Goal: Information Seeking & Learning: Learn about a topic

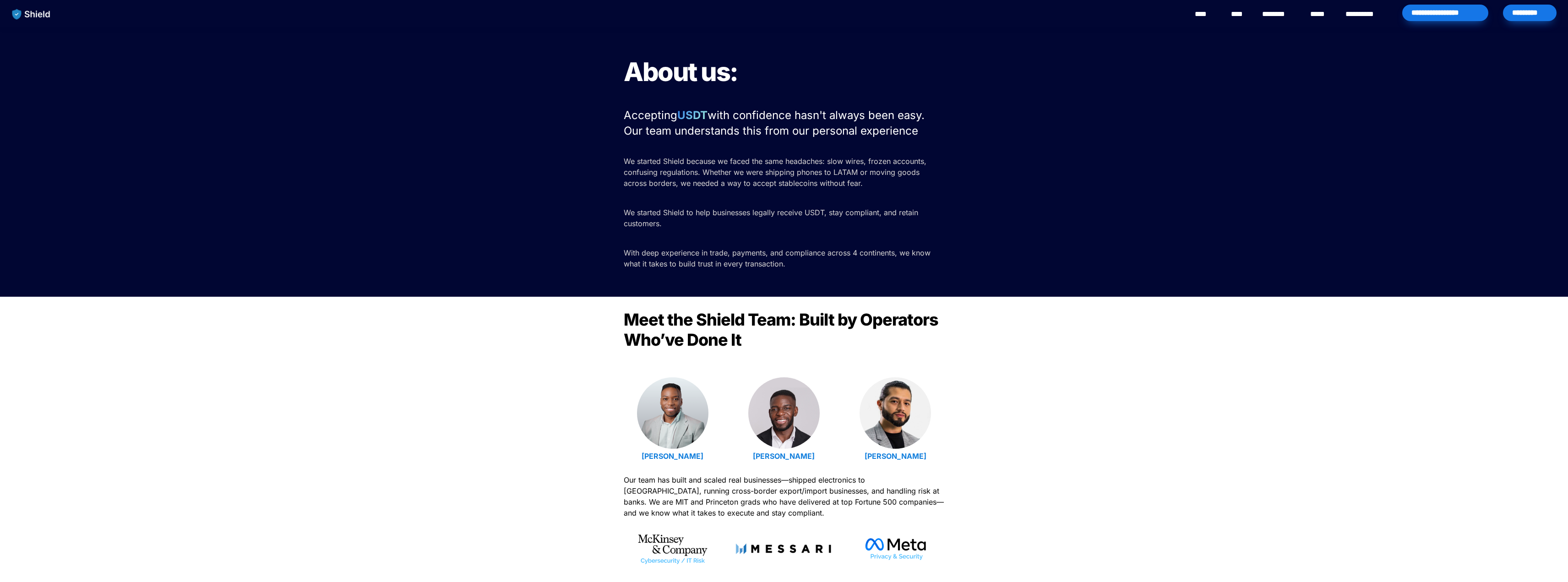
click at [636, 79] on span "About us:" at bounding box center [681, 72] width 114 height 31
click at [626, 73] on div "About us: Accepting USDT with confidence hasn't always been easy. Our team unde…" at bounding box center [784, 162] width 1568 height 269
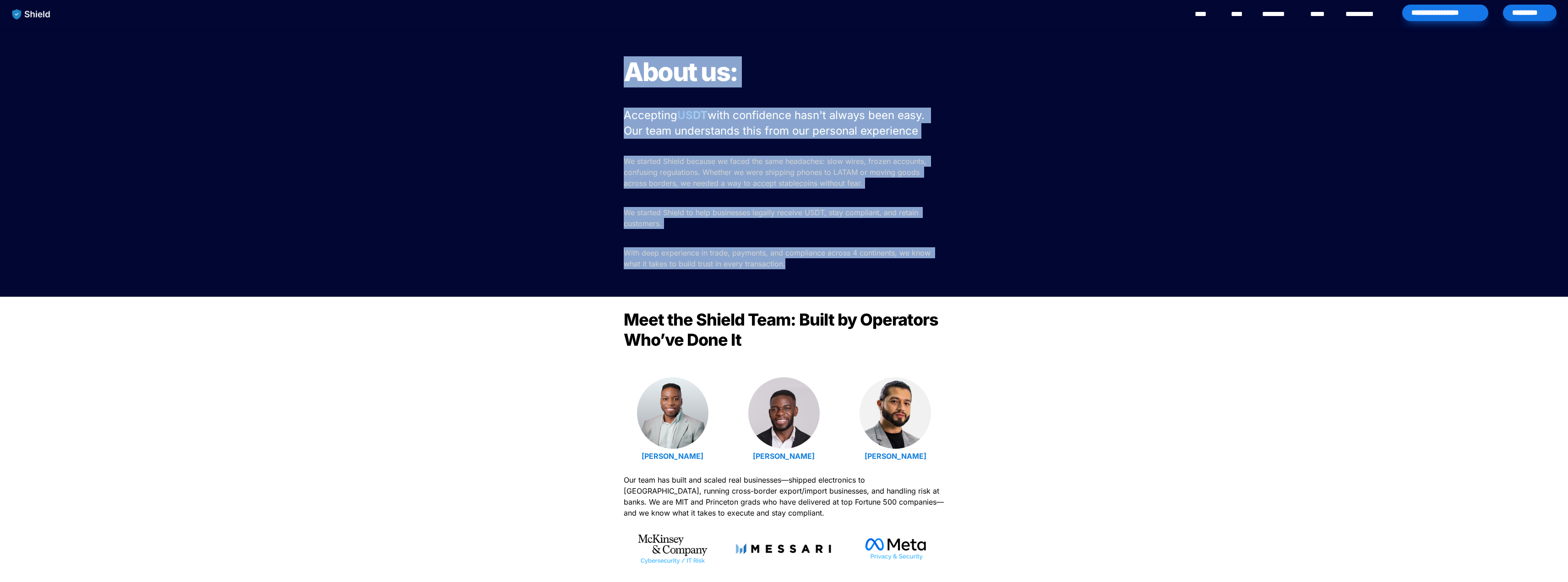
drag, startPoint x: 626, startPoint y: 73, endPoint x: 953, endPoint y: 261, distance: 377.2
click at [953, 261] on div "About us: Accepting USDT with confidence hasn't always been easy. Our team unde…" at bounding box center [784, 162] width 1568 height 269
copy div "About us: Accepting USDT with confidence hasn't always been easy. Our team unde…"
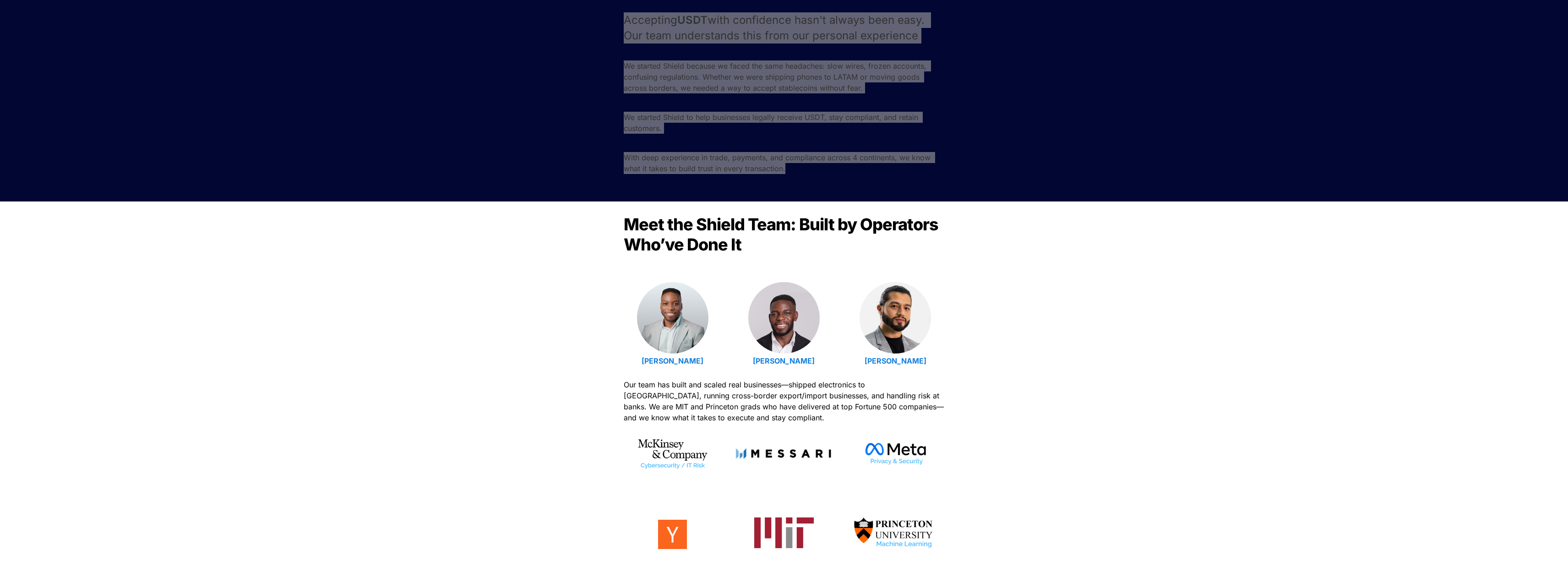
scroll to position [91, 0]
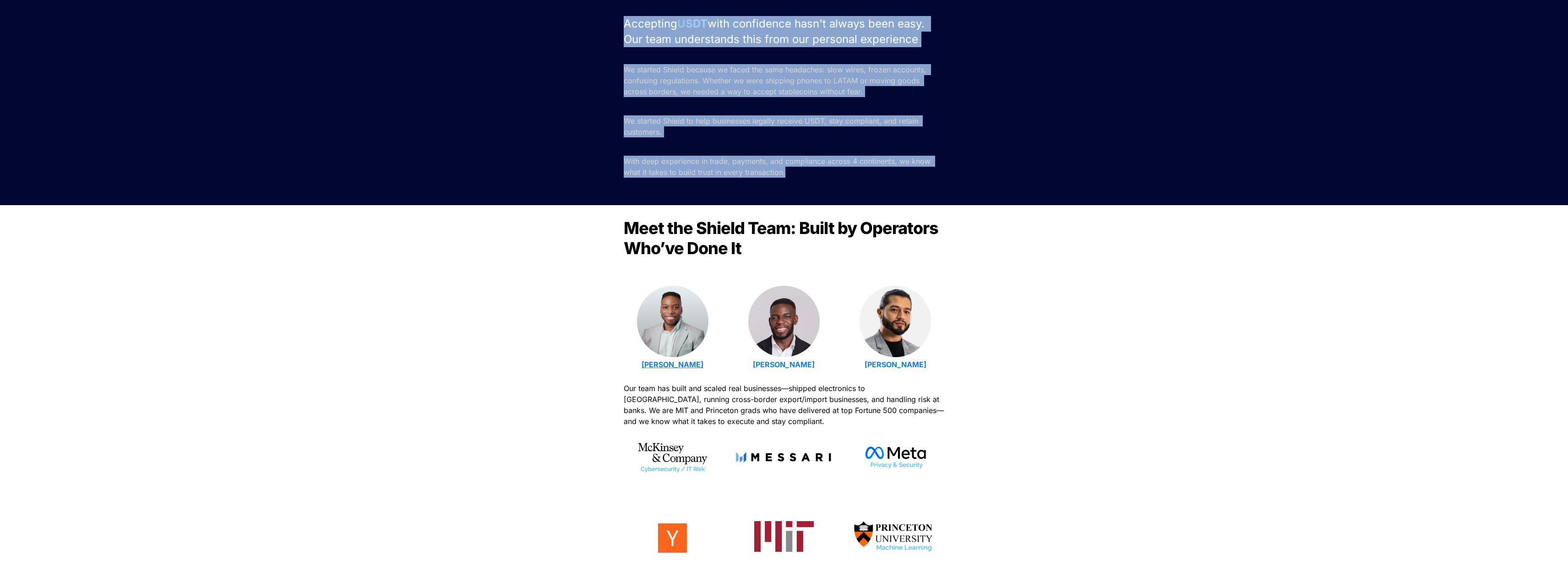
click at [697, 366] on strong "Emmanuel Udotong" at bounding box center [673, 364] width 62 height 9
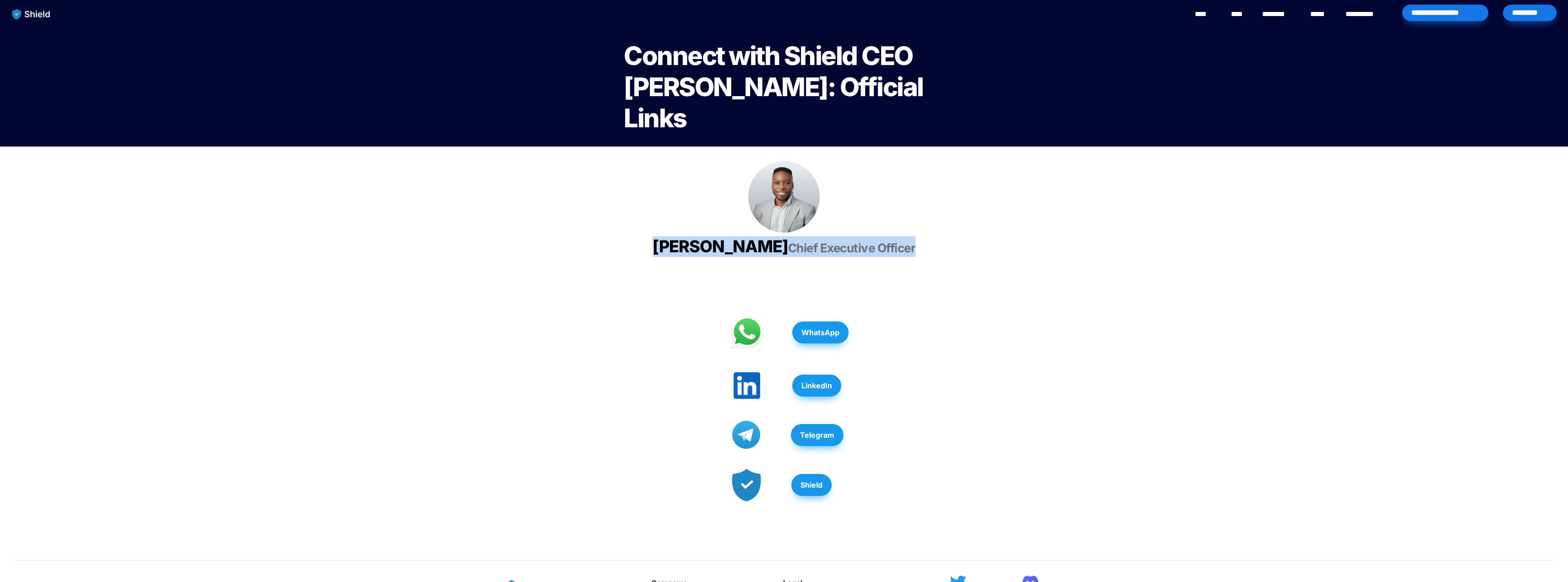
drag, startPoint x: 710, startPoint y: 249, endPoint x: 857, endPoint y: 276, distance: 149.5
click at [857, 276] on div "**********" at bounding box center [784, 403] width 1568 height 807
copy h3 "[PERSON_NAME] Chief Executive Officer"
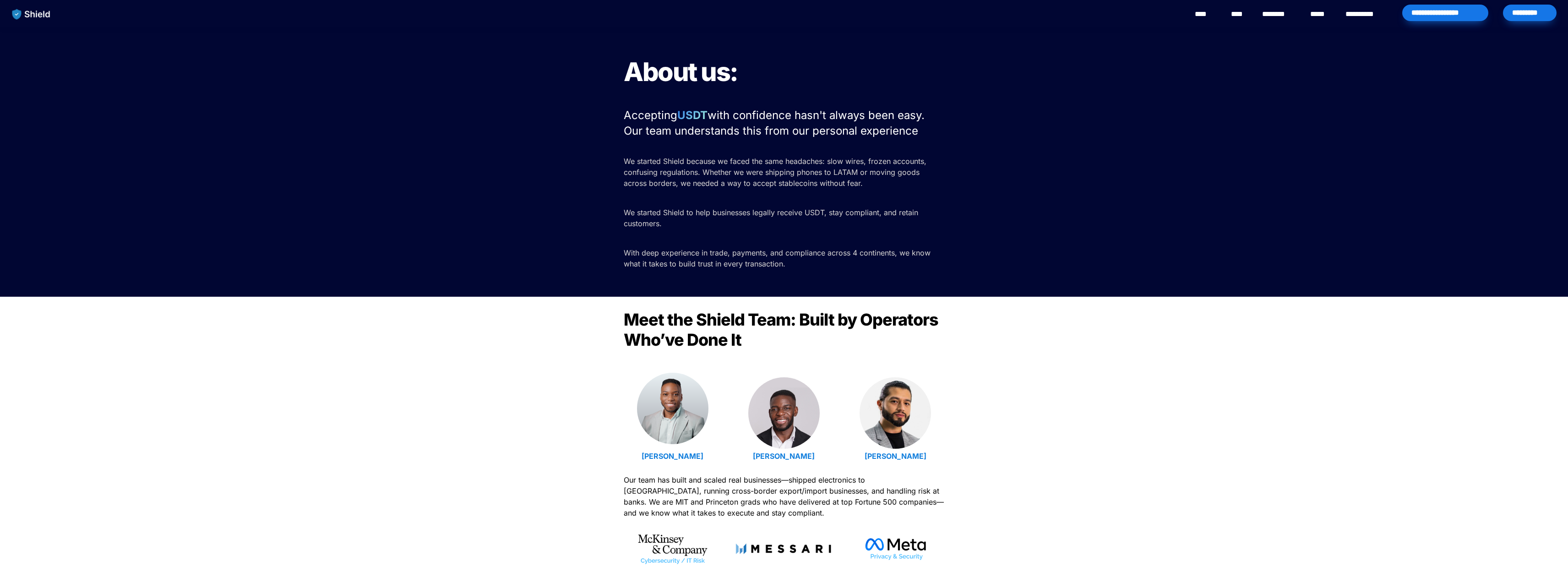
scroll to position [91, 0]
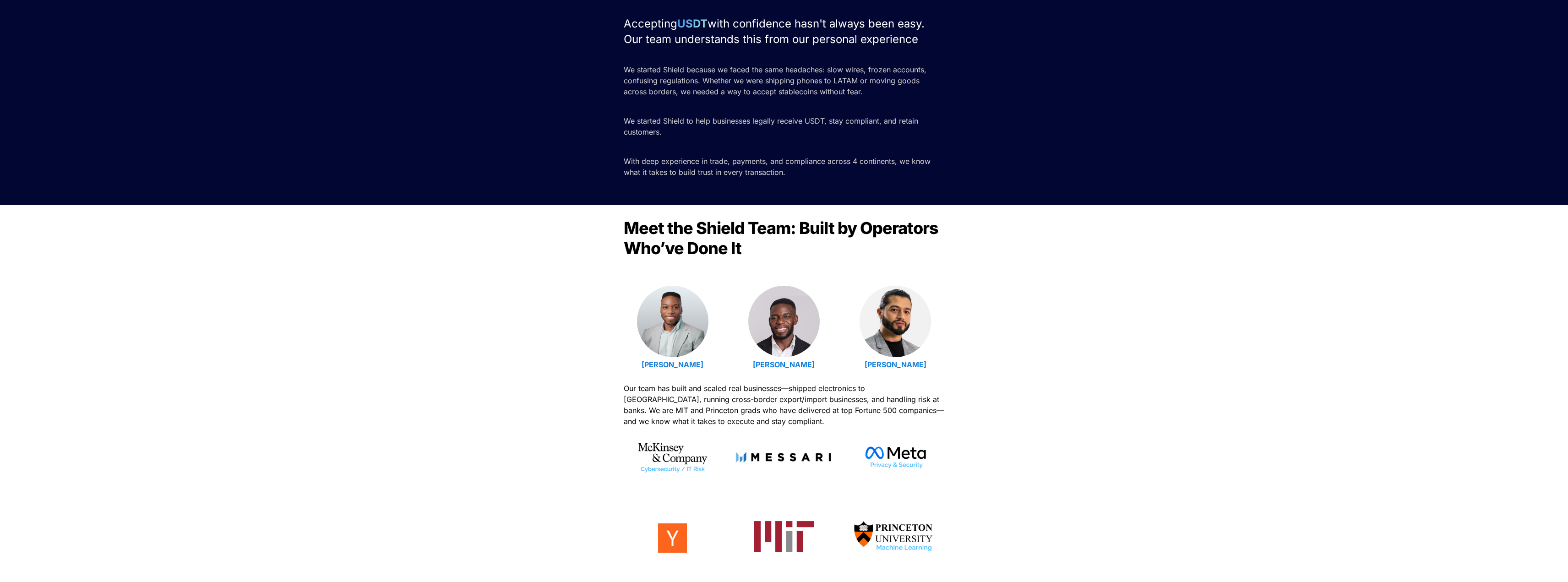
click at [786, 367] on strong "Isaiah Udotong" at bounding box center [784, 364] width 62 height 9
click at [895, 365] on strong "Luis Carchi" at bounding box center [895, 364] width 62 height 9
drag, startPoint x: 624, startPoint y: 230, endPoint x: 760, endPoint y: 244, distance: 136.7
click at [760, 244] on h2 "Meet the Shield Team: Built by Operators Who’ve Done It" at bounding box center [784, 238] width 321 height 48
copy span "Meet the Shield Team: Built by Operators Who’ve Done It"
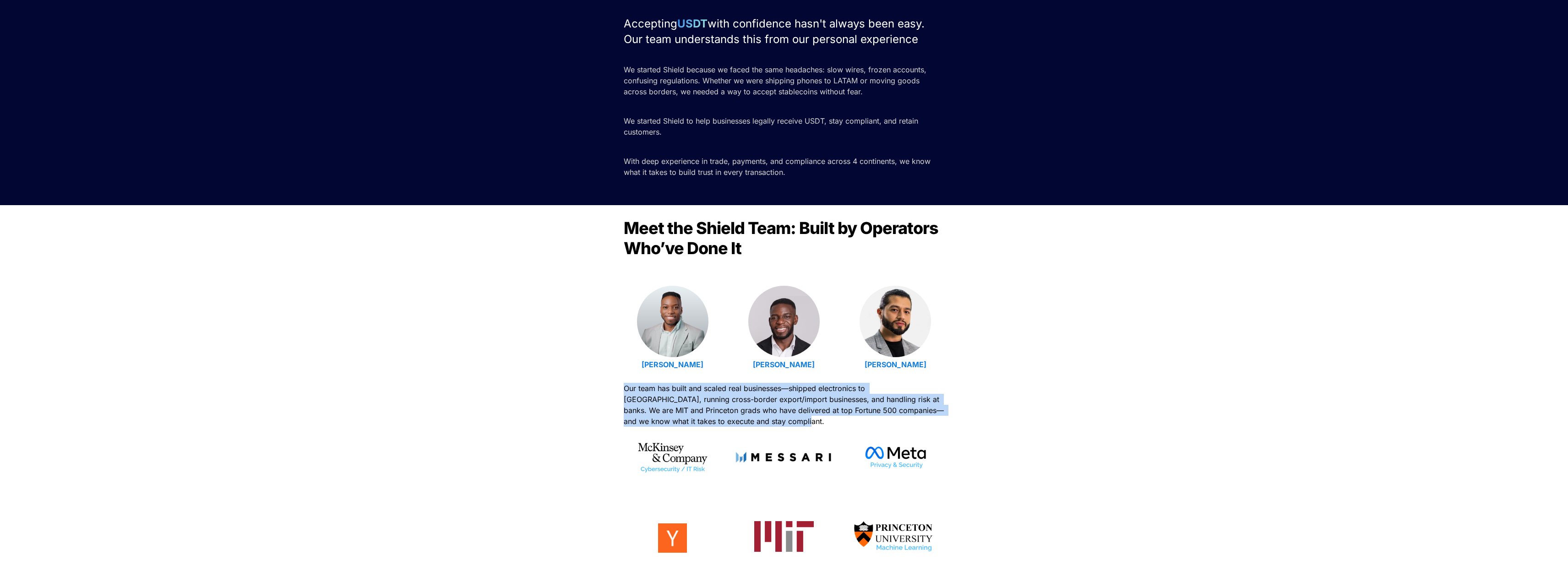
drag, startPoint x: 625, startPoint y: 389, endPoint x: 815, endPoint y: 417, distance: 192.1
click at [815, 417] on p "Our team has built and scaled real businesses—shipped electronics to Latin Amer…" at bounding box center [784, 405] width 321 height 48
copy span "Our team has built and scaled real businesses—shipped electronics to Latin Amer…"
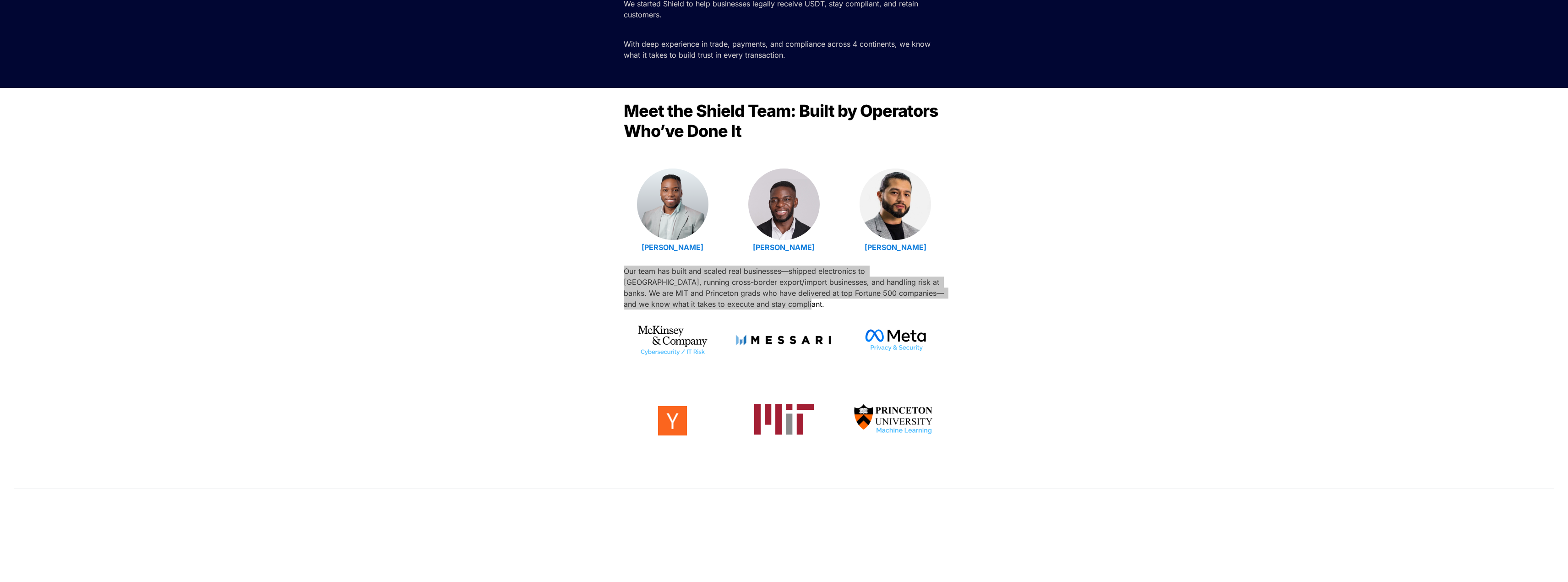
scroll to position [229, 0]
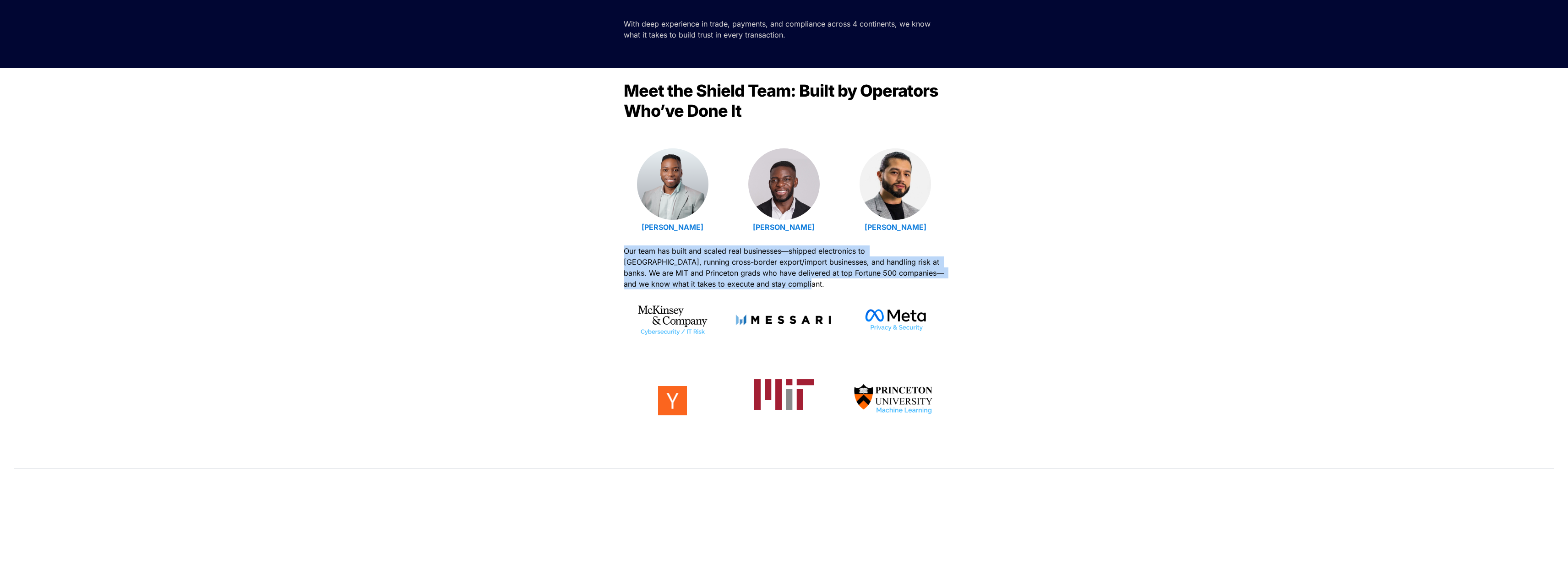
click at [786, 394] on img at bounding box center [784, 396] width 59 height 34
click at [671, 403] on img at bounding box center [673, 396] width 30 height 30
click at [792, 322] on div at bounding box center [784, 315] width 97 height 13
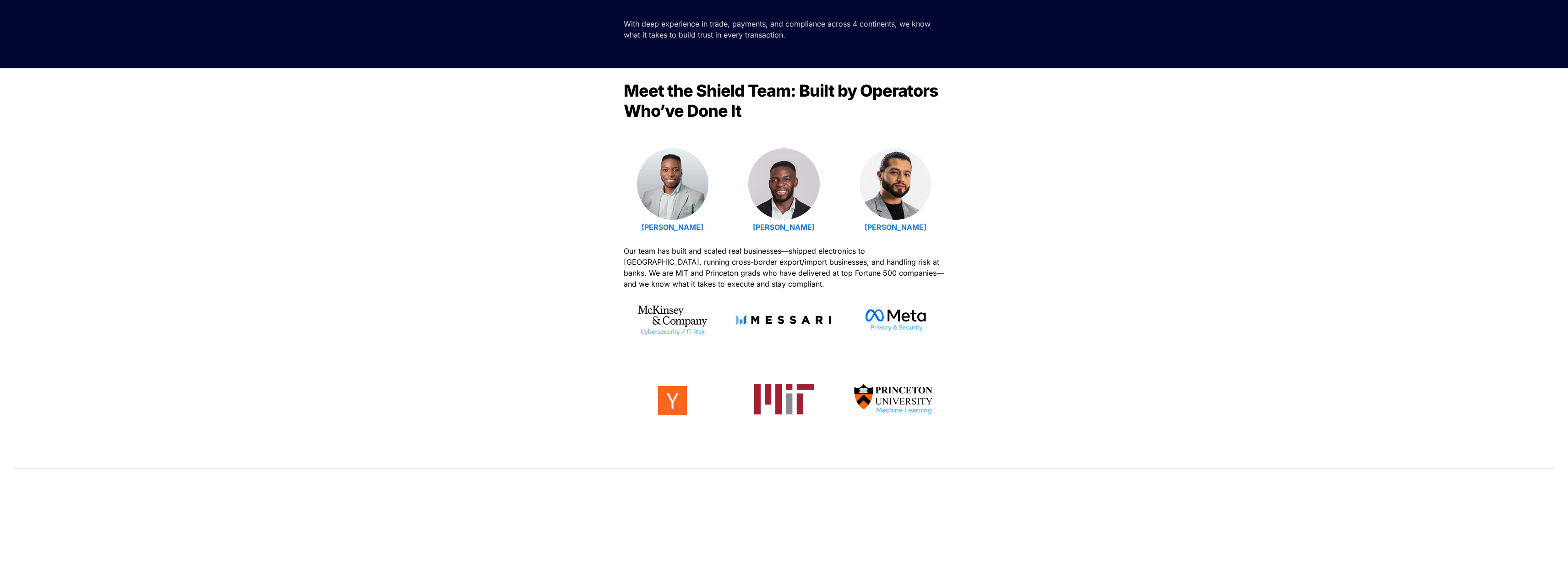
click at [526, 360] on div "Meet the Shield Team: Built by Operators Who’ve Done It Emmanuel Udotong Isaiah…" at bounding box center [784, 265] width 1568 height 396
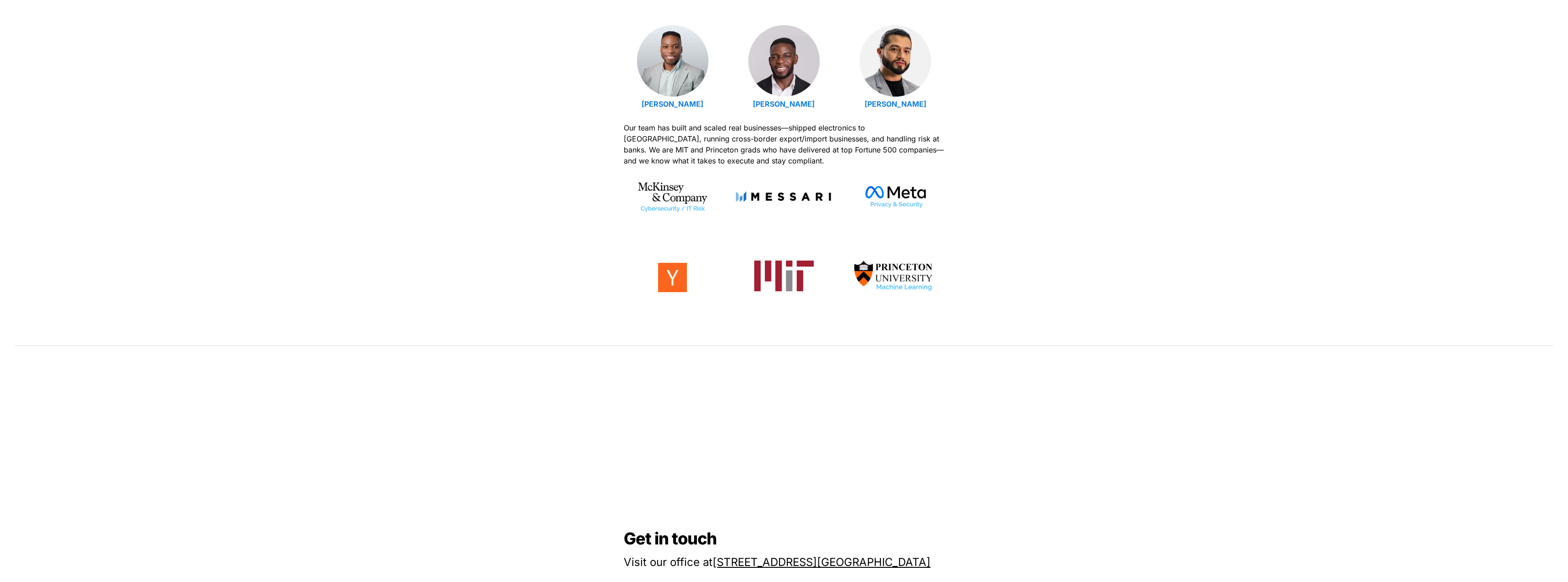
scroll to position [367, 0]
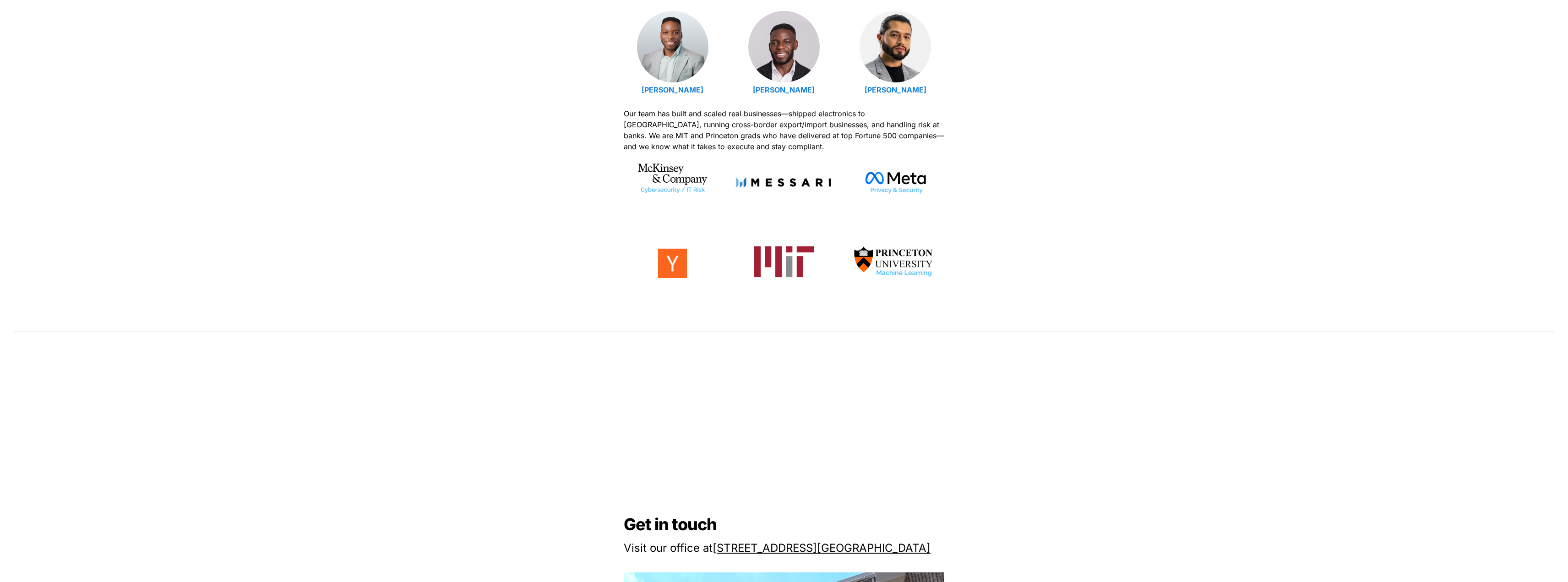
click at [670, 185] on img at bounding box center [673, 178] width 72 height 38
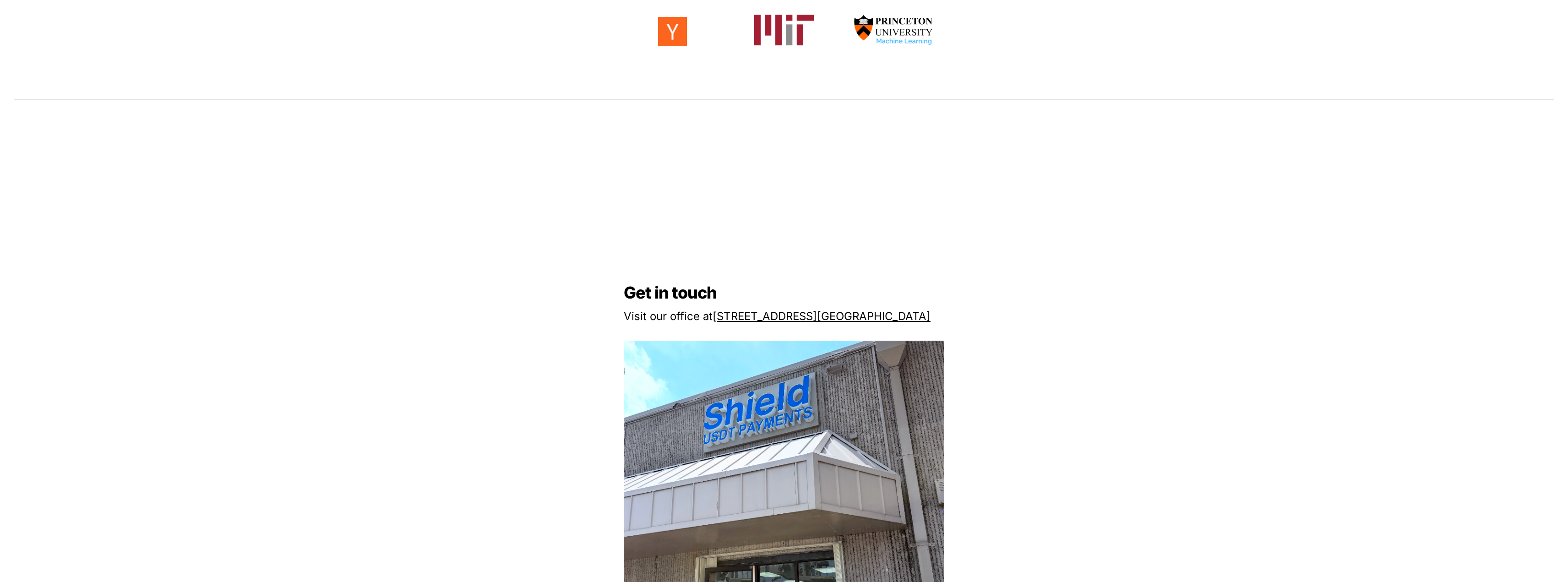
scroll to position [641, 0]
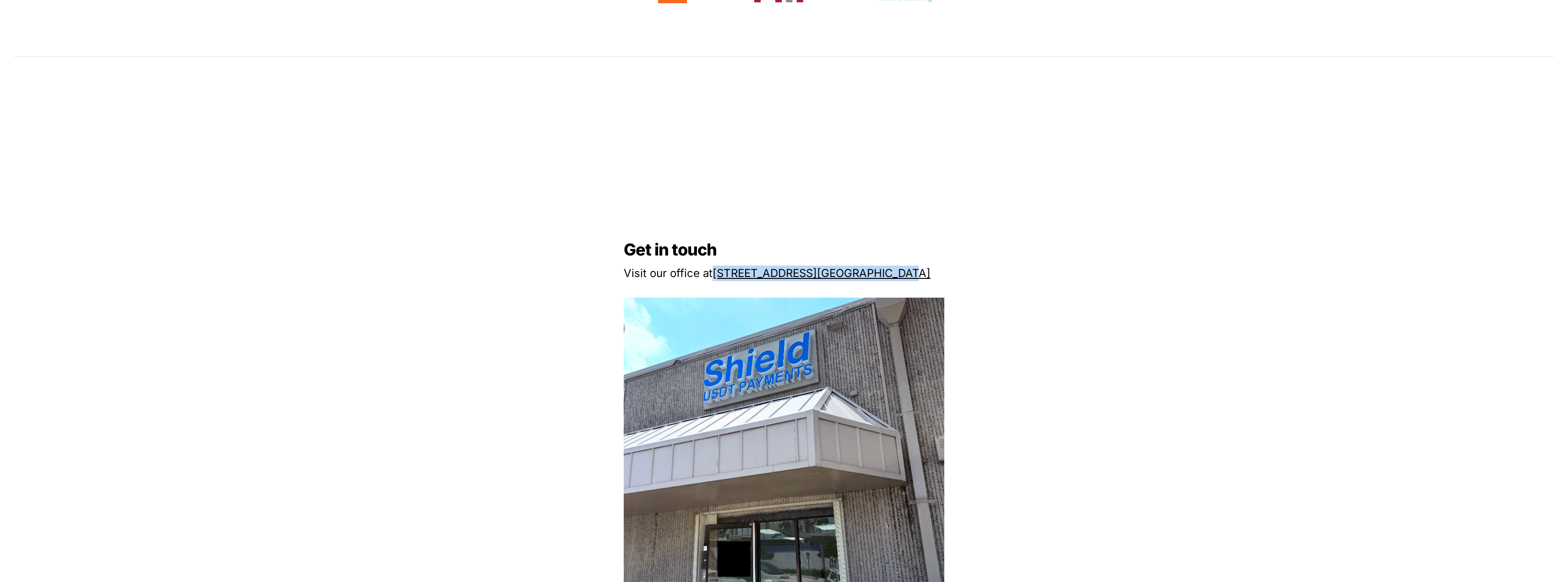
drag, startPoint x: 717, startPoint y: 273, endPoint x: 887, endPoint y: 278, distance: 170.1
click at [912, 276] on p "Visit our office at 2608 NW 72nd Ave, Miami, FL 33122" at bounding box center [784, 273] width 321 height 19
copy p "2608 NW 72nd Ave, Miami, FL 33122"
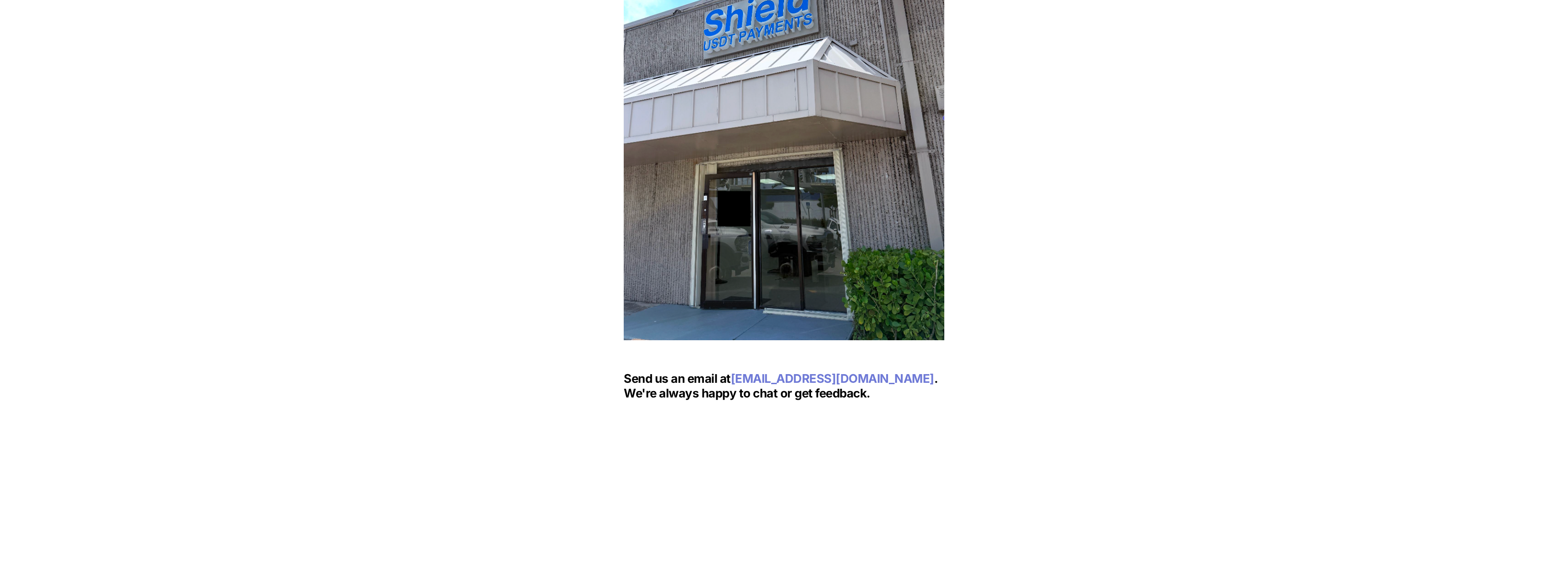
scroll to position [1008, 0]
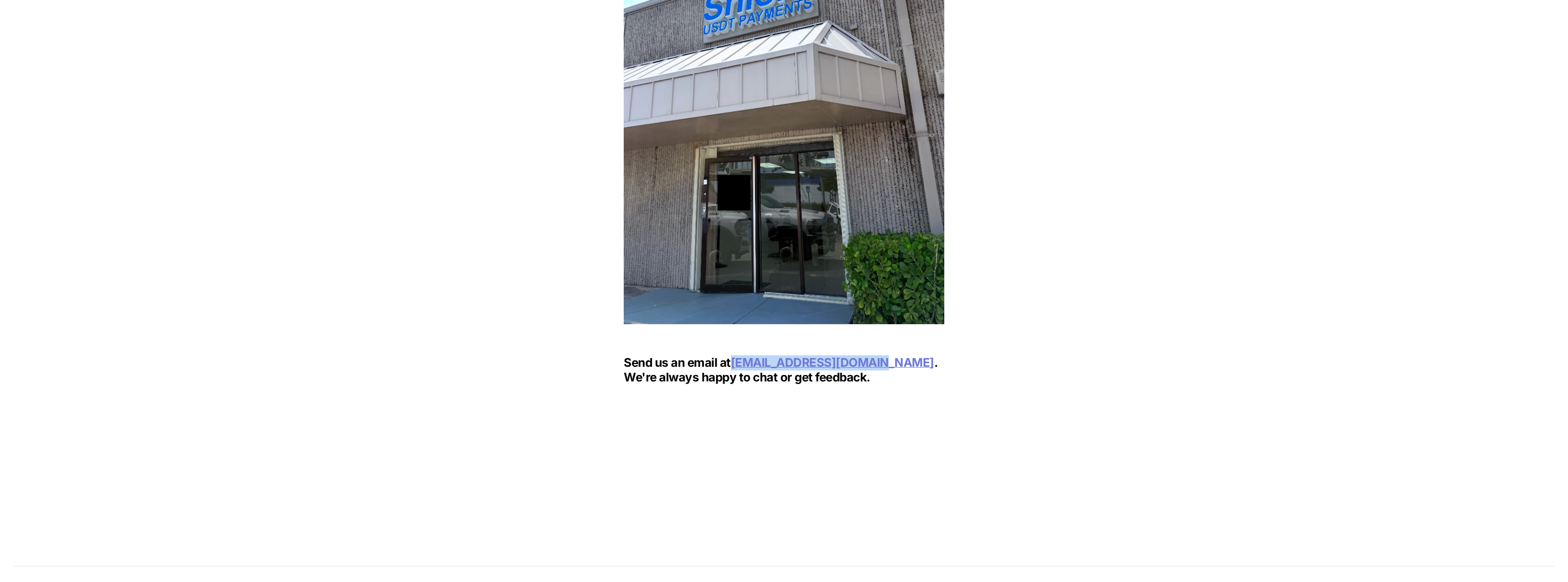
drag, startPoint x: 733, startPoint y: 358, endPoint x: 871, endPoint y: 362, distance: 138.1
click at [871, 362] on p "Send us an email at founders@getshield.xyz . We're always happy to chat or get …" at bounding box center [784, 370] width 321 height 33
copy span "founders@getshield.xyz"
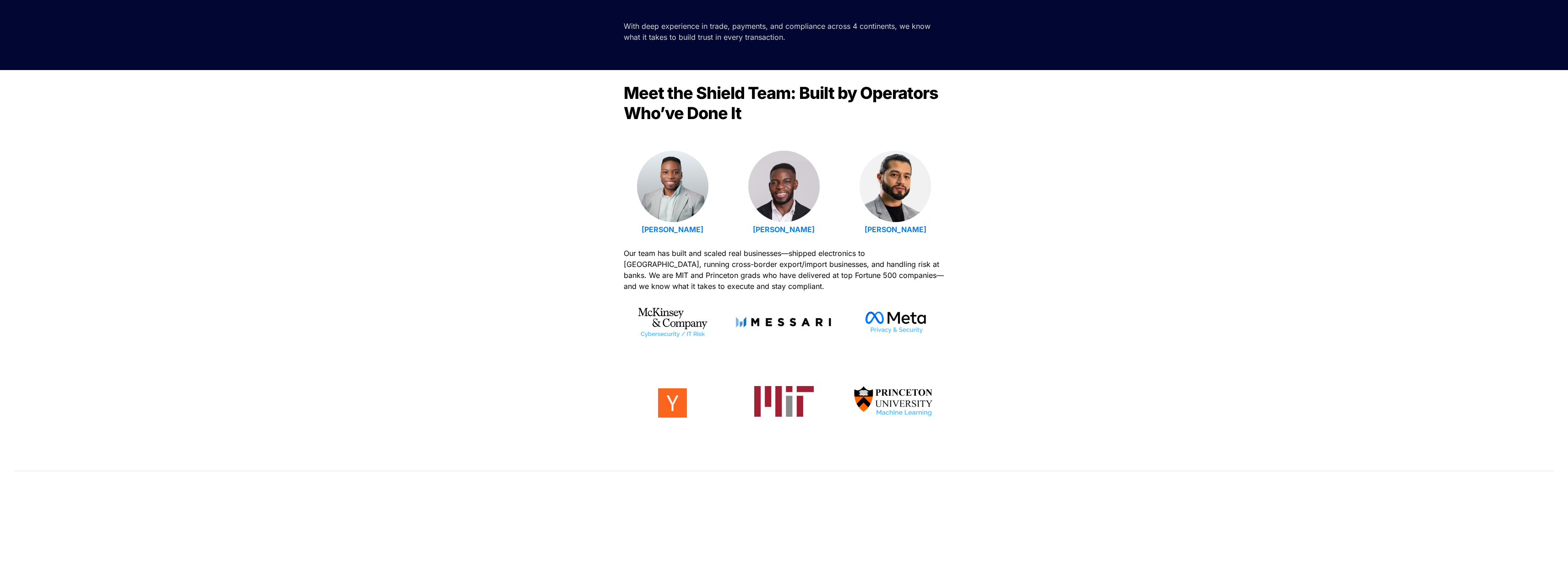
scroll to position [0, 0]
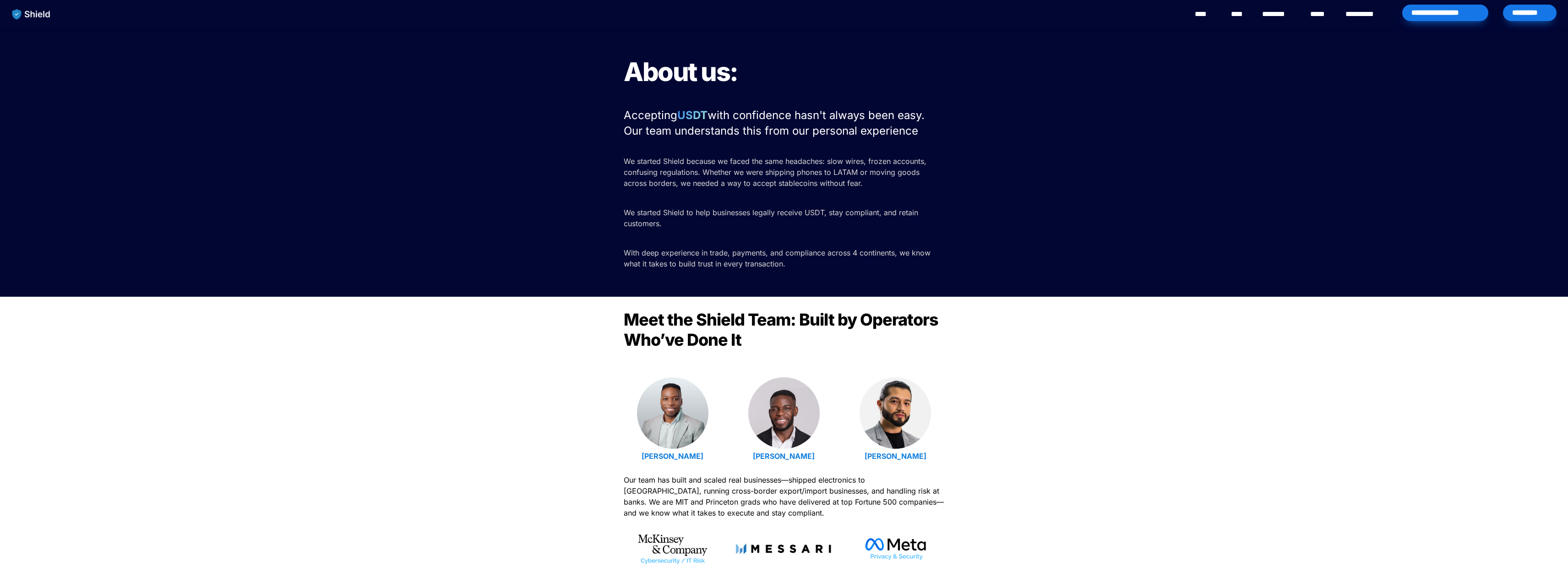
click at [1200, 14] on link "****" at bounding box center [1205, 14] width 20 height 11
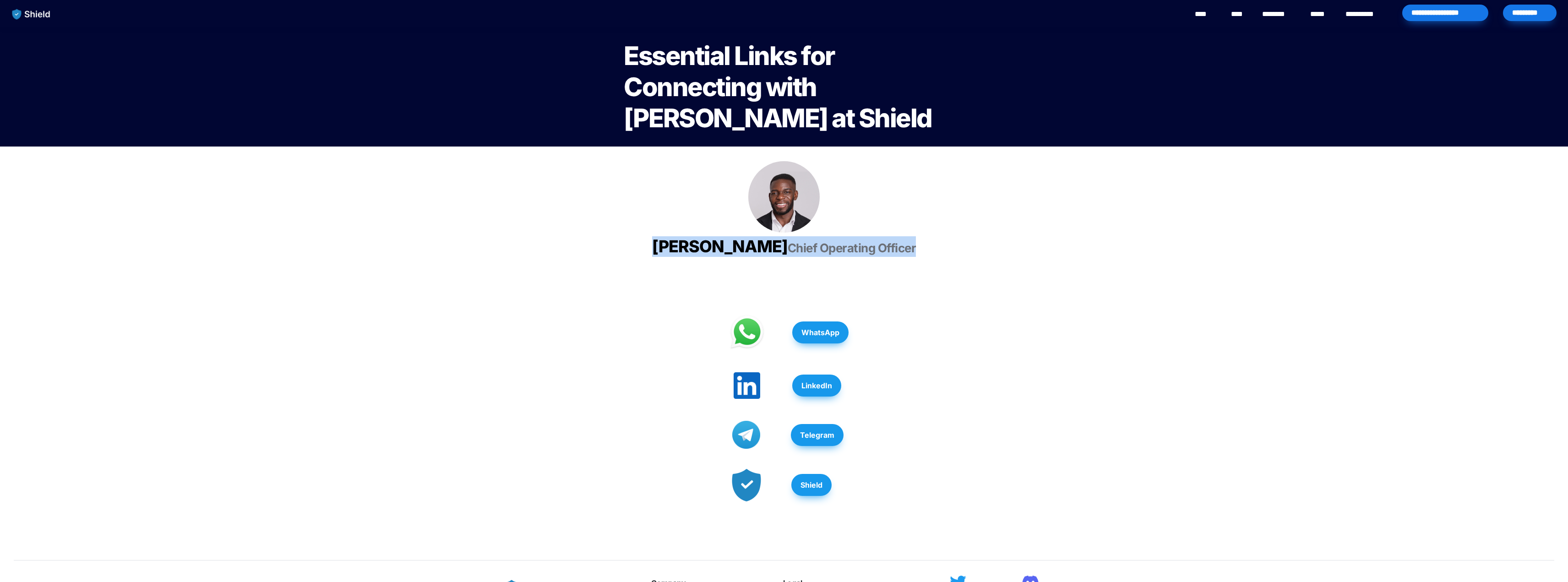
drag, startPoint x: 728, startPoint y: 248, endPoint x: 889, endPoint y: 272, distance: 162.8
click at [889, 260] on h3 "Isaiah Udotong Chief Operating Officer" at bounding box center [784, 246] width 321 height 28
copy h3 "Isaiah Udotong Chief Operating Officer"
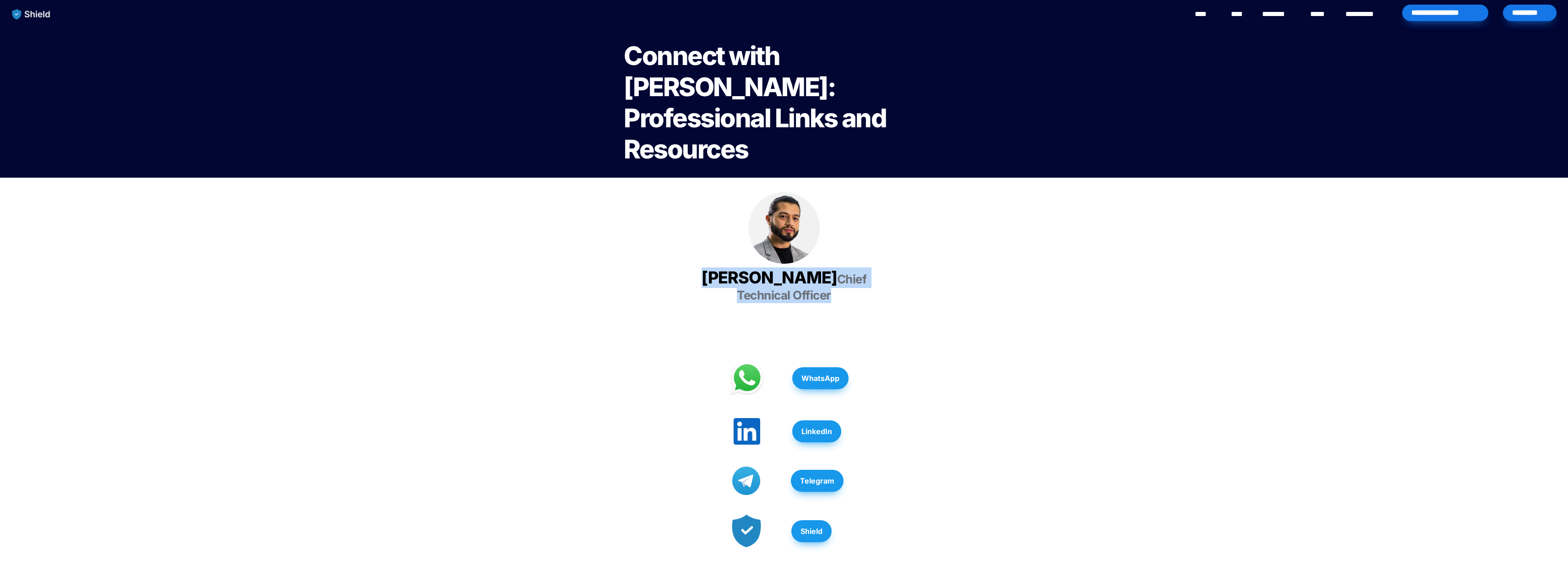
drag, startPoint x: 743, startPoint y: 250, endPoint x: 860, endPoint y: 267, distance: 118.2
click at [860, 267] on h3 "Luis Carchi Chief Technical Officer" at bounding box center [784, 286] width 229 height 43
copy h3 "Luis Carchi Chief Technical Officer"
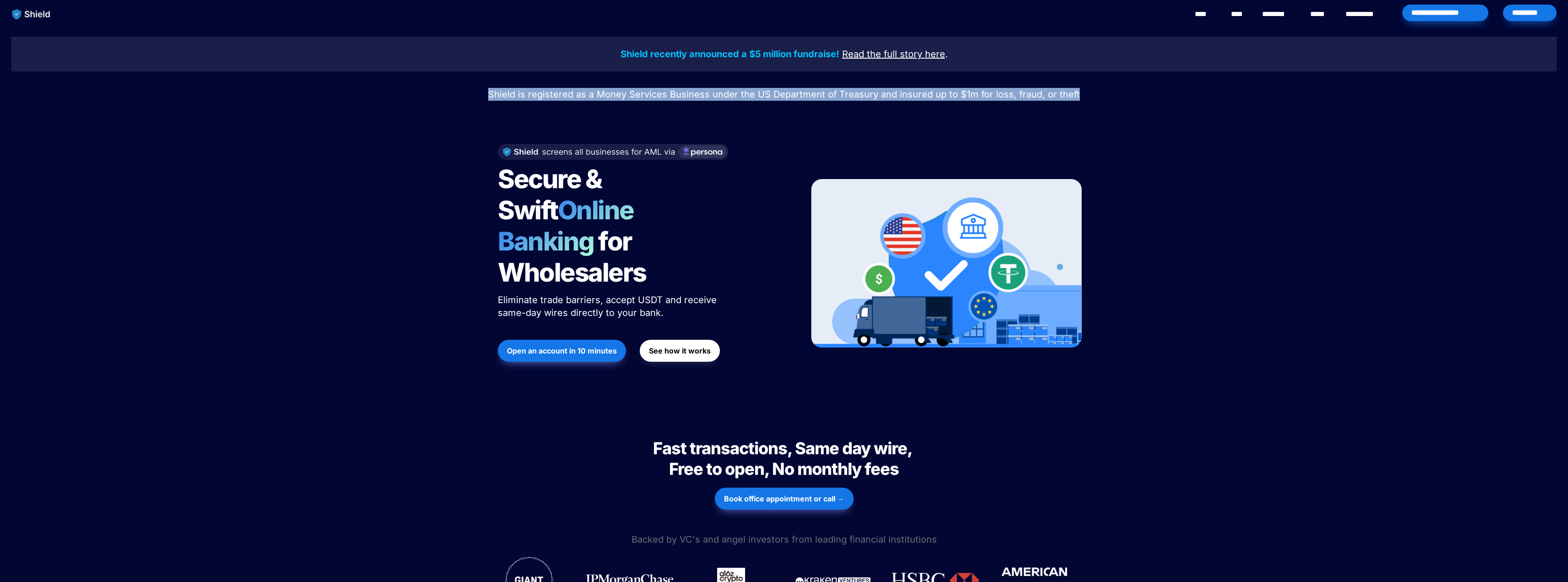
drag, startPoint x: 496, startPoint y: 91, endPoint x: 1077, endPoint y: 102, distance: 581.1
click at [1077, 102] on p "Shield is registered as a Money Services Business under the US Department of Tr…" at bounding box center [784, 94] width 1545 height 17
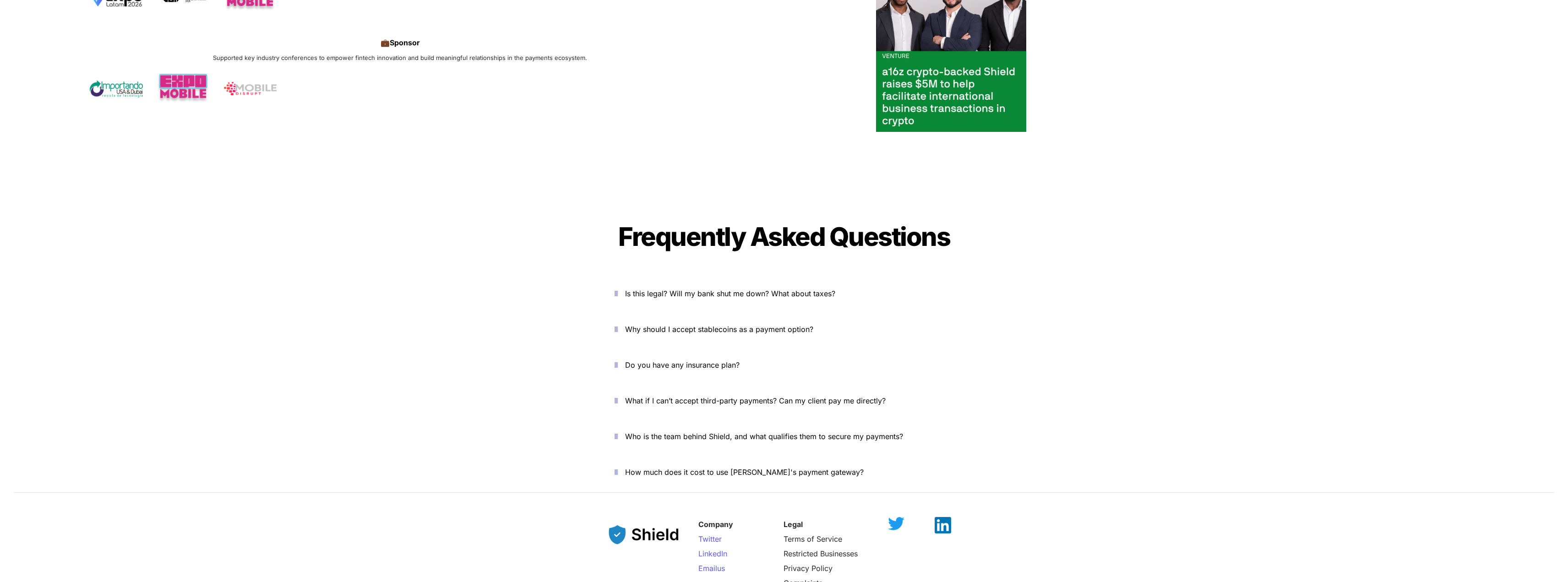
scroll to position [2977, 0]
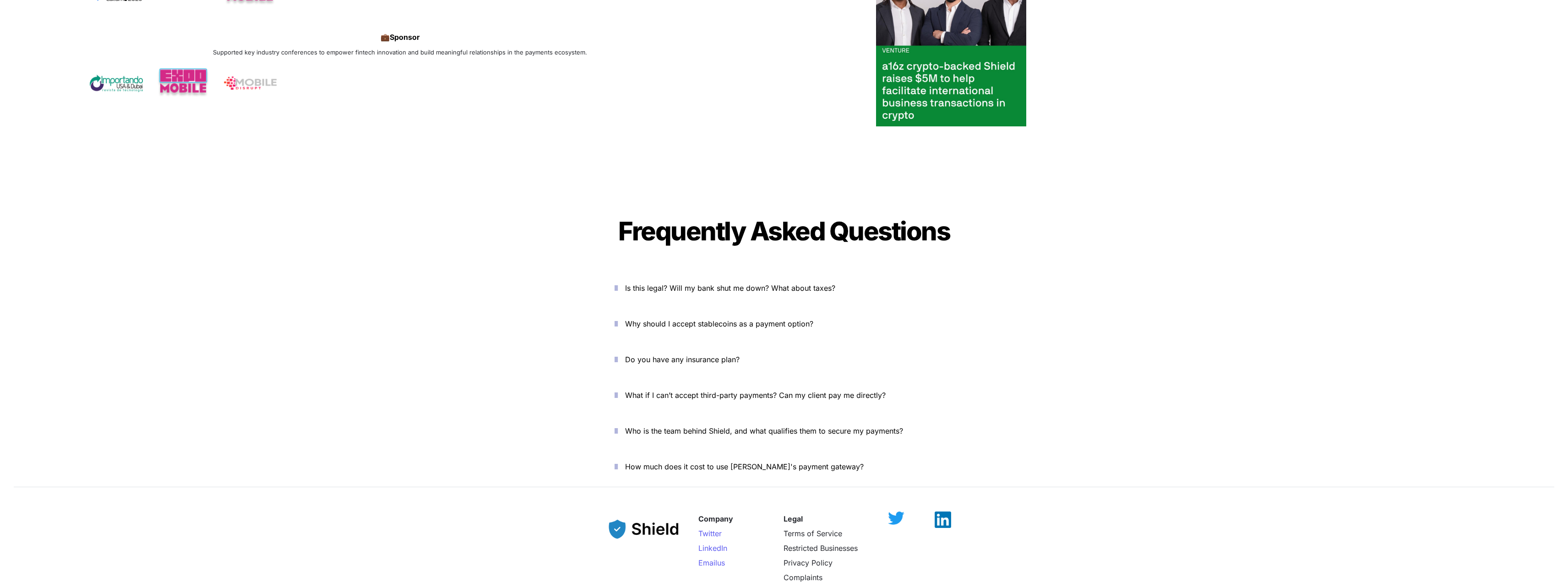
click at [618, 283] on icon "button" at bounding box center [616, 288] width 3 height 11
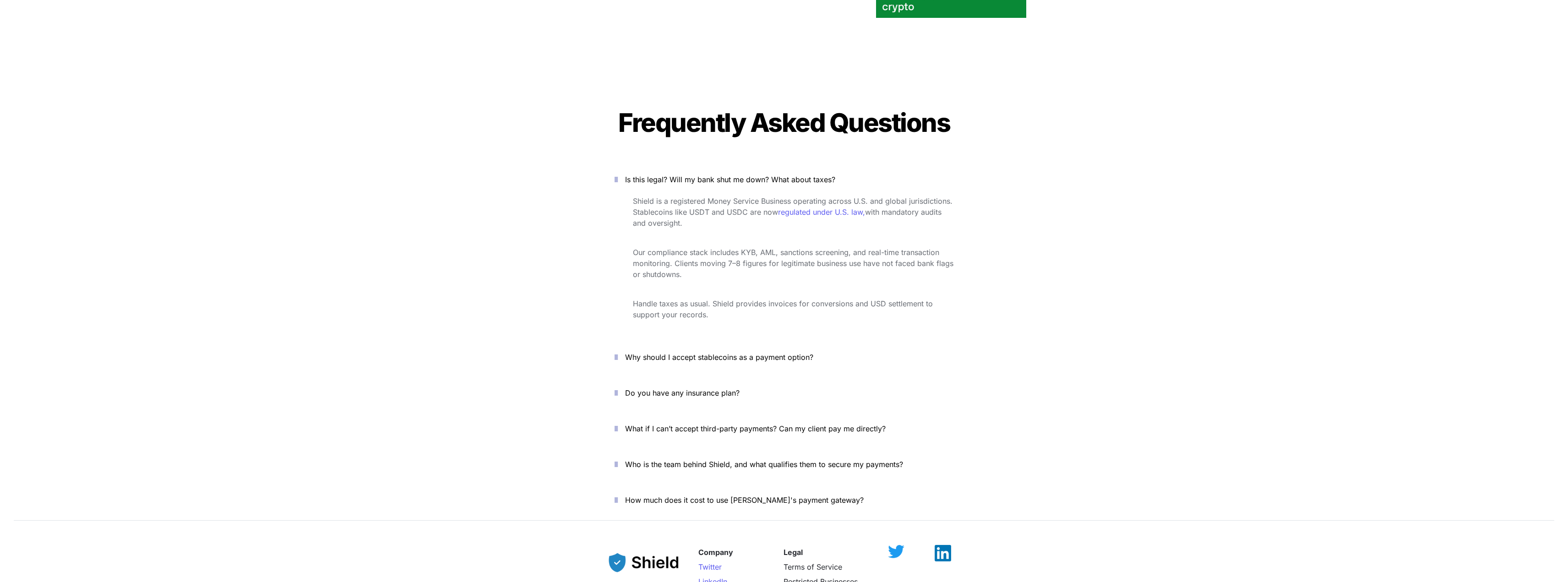
scroll to position [3115, 0]
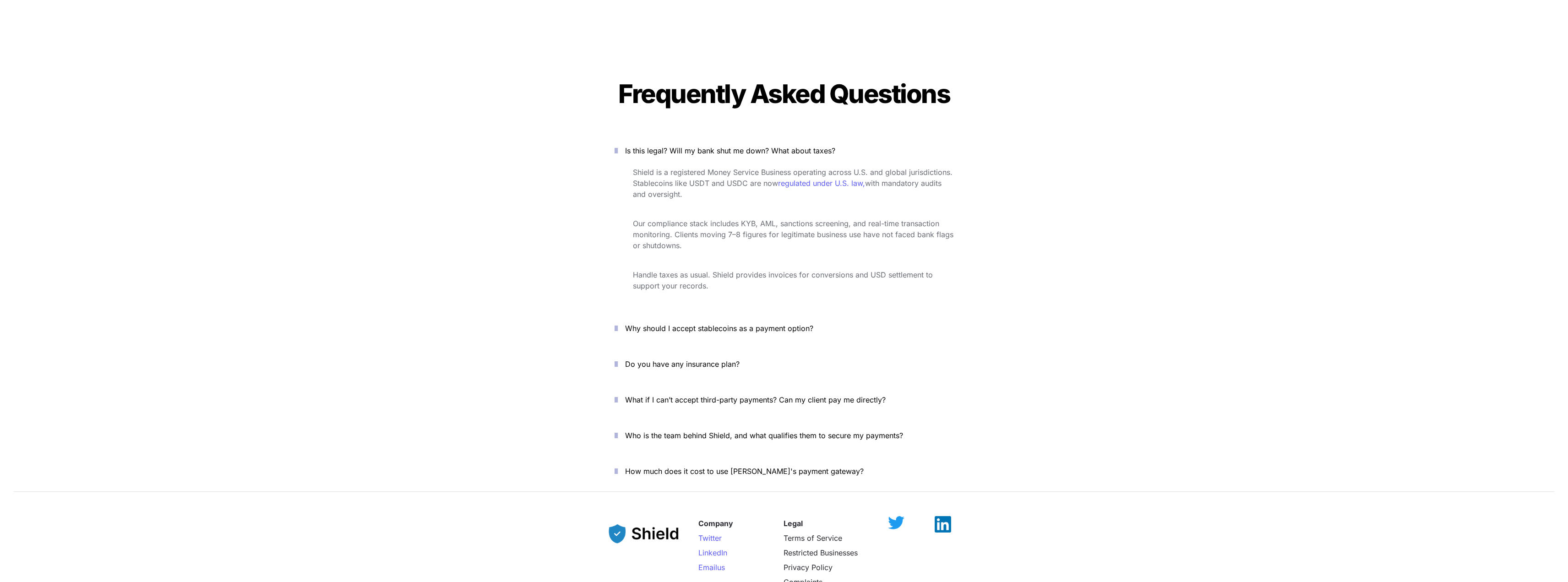
click at [618, 323] on icon "button" at bounding box center [616, 328] width 3 height 11
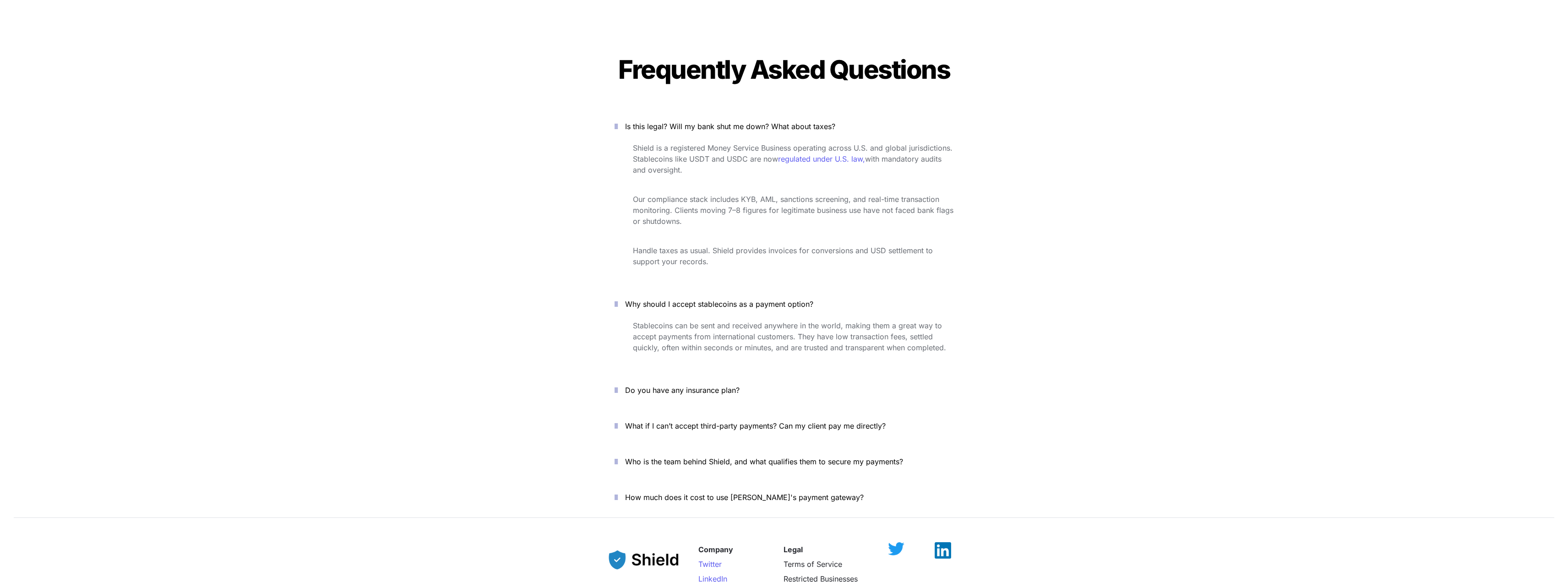
scroll to position [3161, 0]
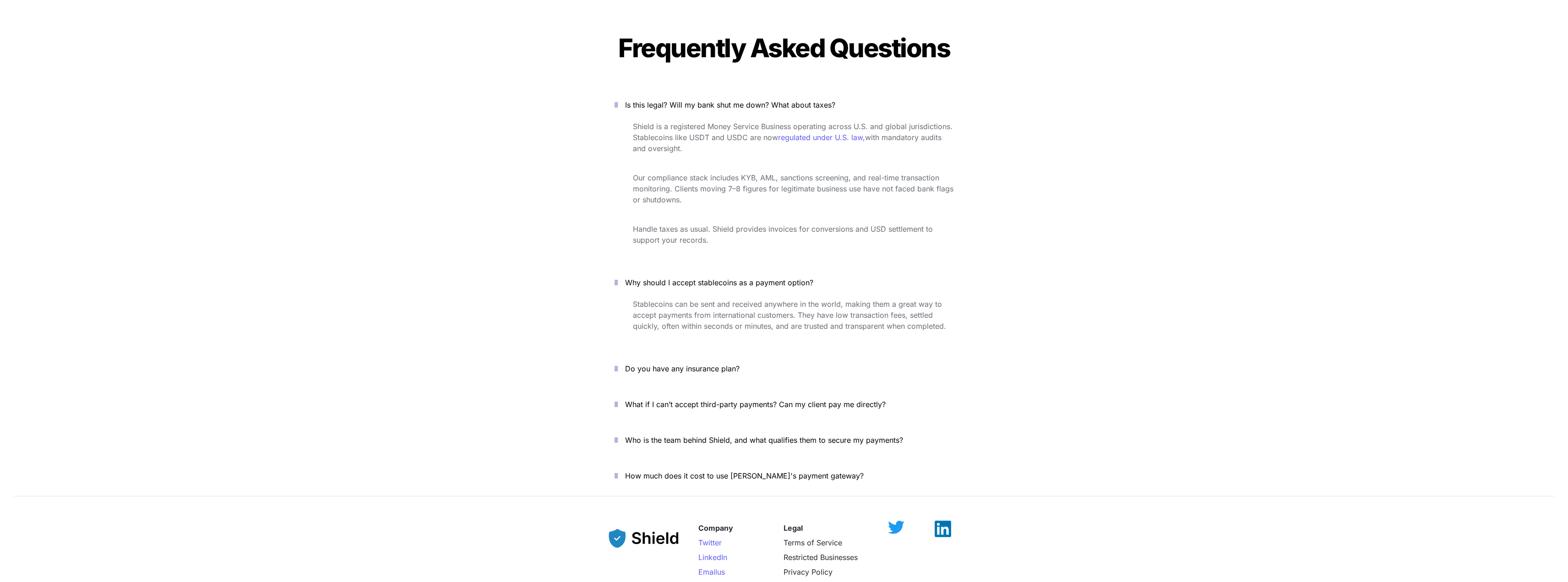
click at [618, 364] on icon "button" at bounding box center [616, 369] width 3 height 11
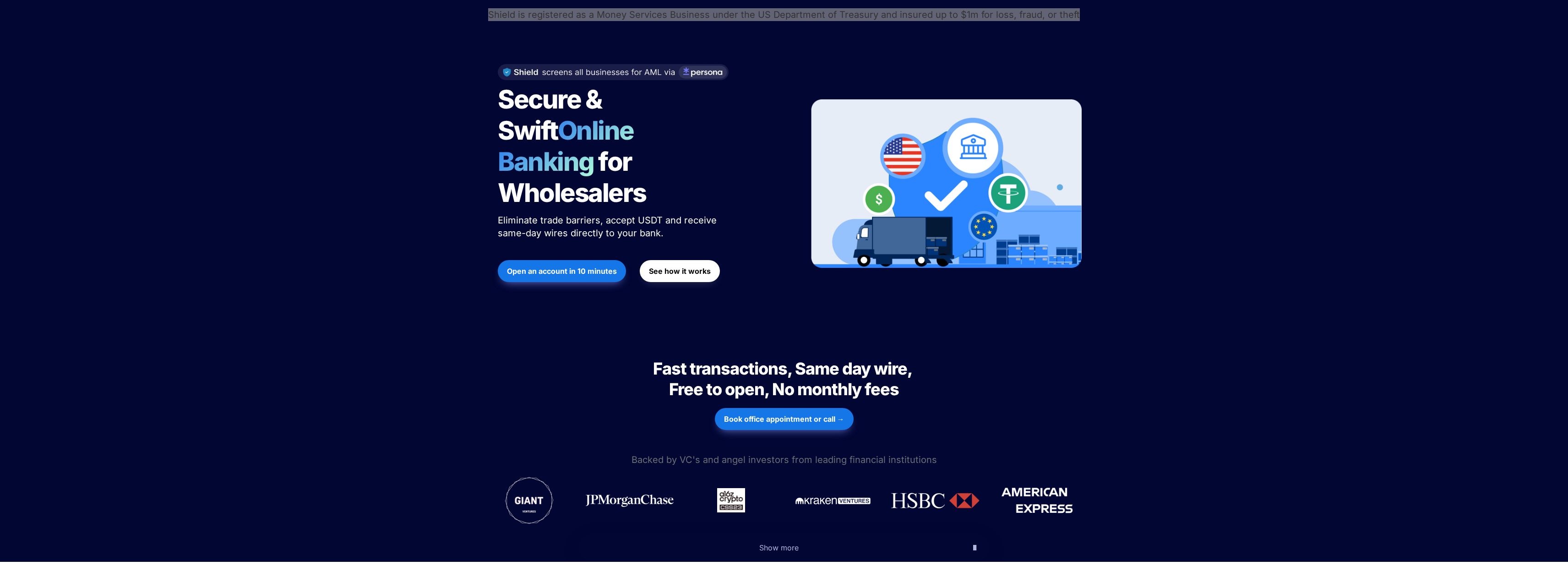
scroll to position [91, 0]
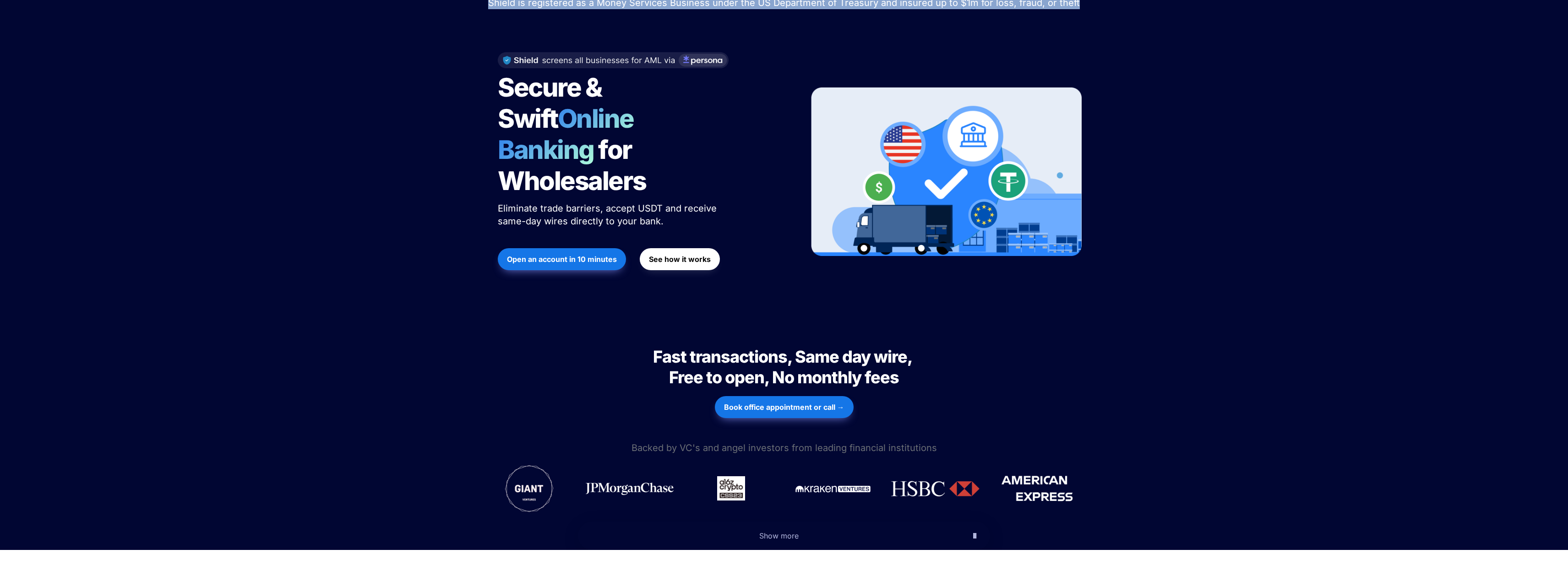
click at [678, 255] on strong "See how it works" at bounding box center [680, 259] width 62 height 9
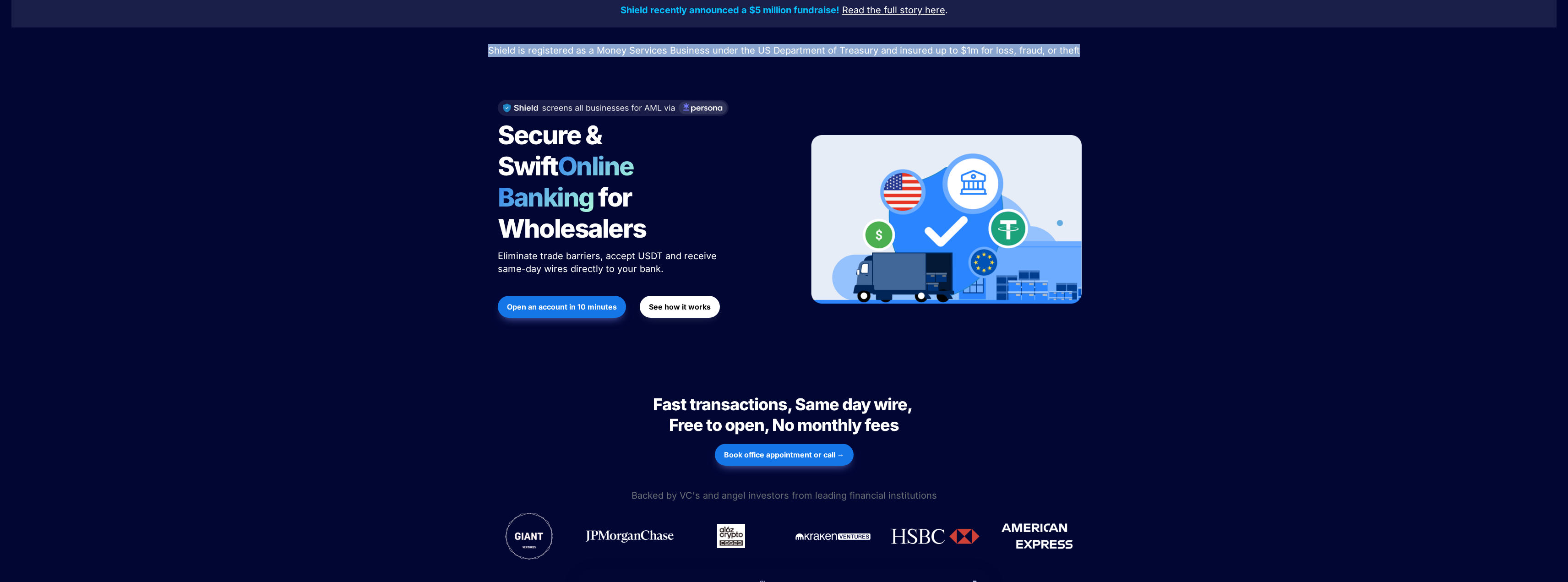
scroll to position [0, 0]
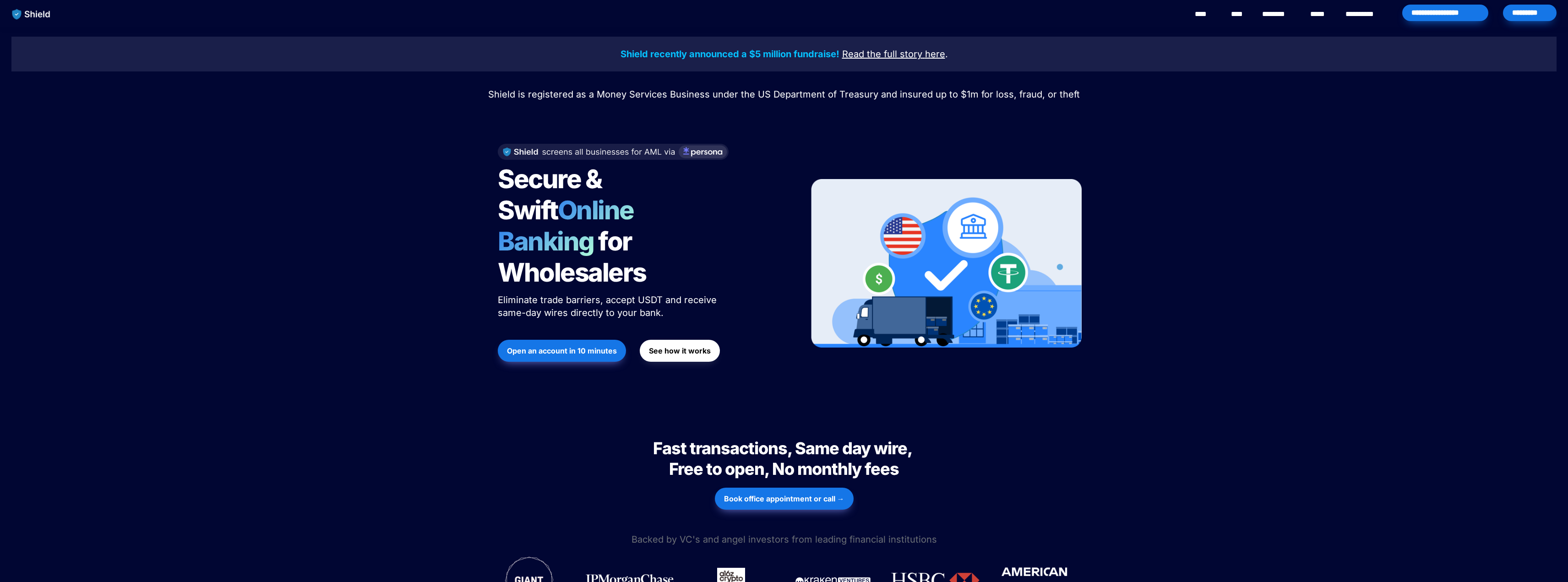
click at [781, 216] on div "Secure & Swift Online Banking for Wholesalers Eliminate trade barriers, accept …" at bounding box center [642, 264] width 311 height 258
click at [882, 55] on u "Read the full story" at bounding box center [882, 54] width 80 height 11
click at [712, 149] on img at bounding box center [613, 148] width 231 height 16
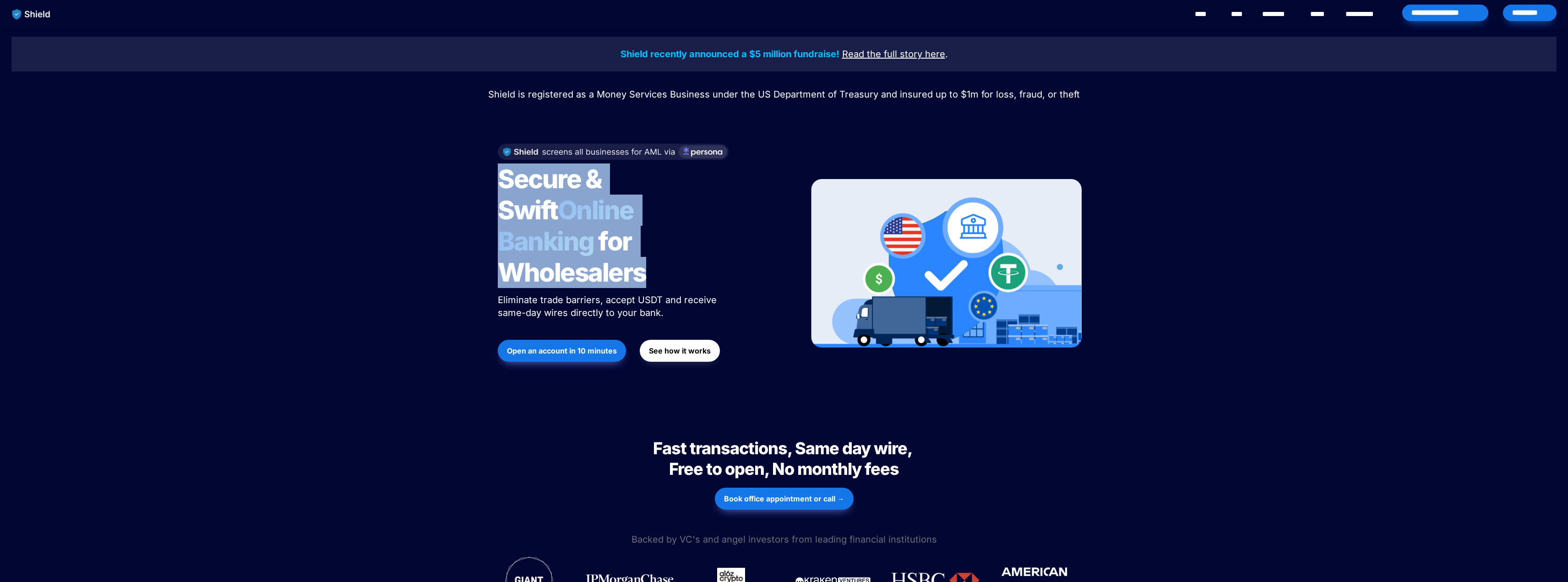
drag, startPoint x: 499, startPoint y: 180, endPoint x: 715, endPoint y: 230, distance: 221.7
click at [715, 230] on h1 "Secure & Swift Online Banking for Wholesalers" at bounding box center [612, 226] width 229 height 132
copy h1 "Secure & Swift Online Banking for Wholesalers"
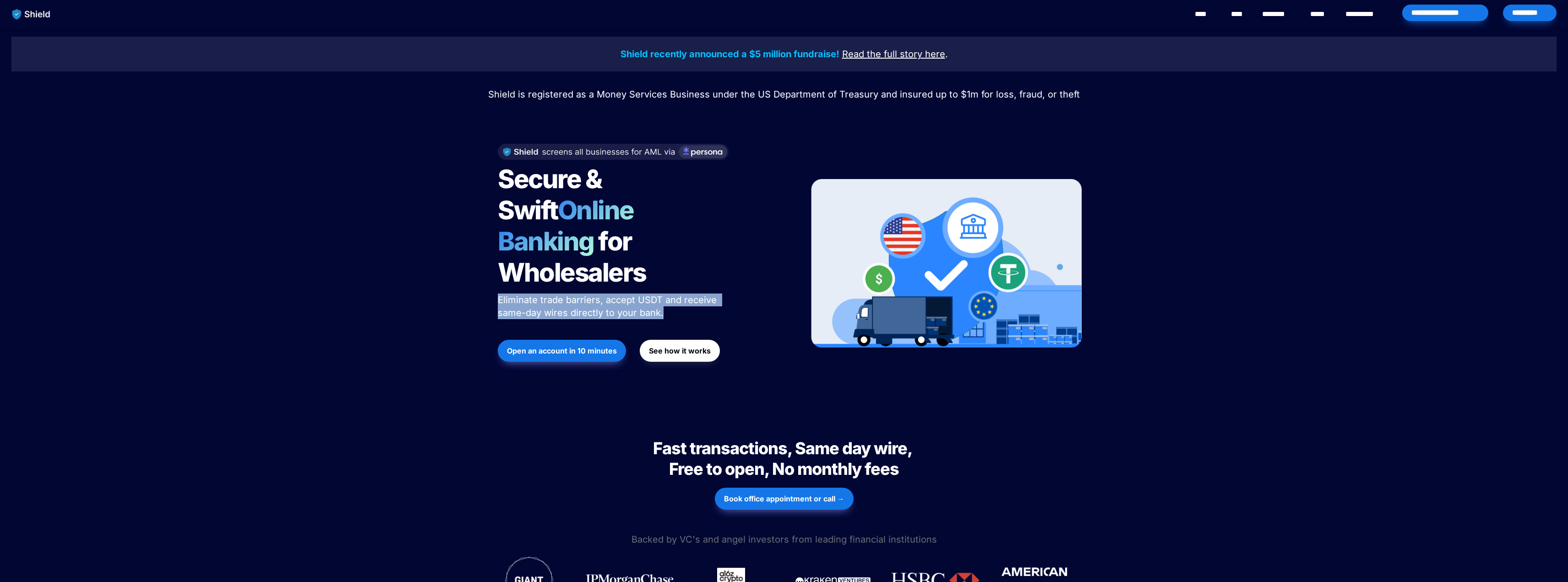
drag, startPoint x: 500, startPoint y: 270, endPoint x: 671, endPoint y: 281, distance: 171.4
click at [671, 292] on p "Eliminate trade barriers, accept USDT and receive same-day wires directly to yo…" at bounding box center [612, 307] width 229 height 30
copy span "Eliminate trade barriers, accept USDT and receive same-day wires directly to yo…"
click at [497, 94] on span "Shield is registered as a Money Services Business under the US Department of Tr…" at bounding box center [784, 94] width 592 height 11
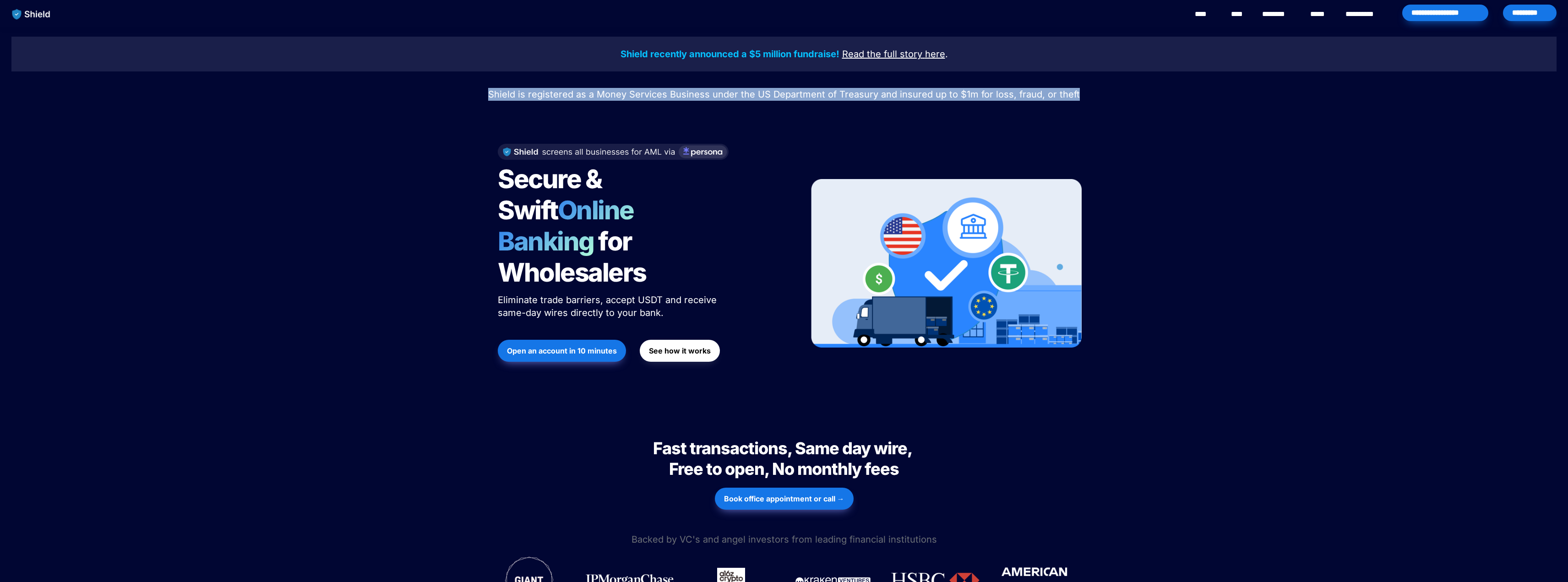
drag, startPoint x: 495, startPoint y: 93, endPoint x: 1082, endPoint y: 87, distance: 587.0
click at [1082, 87] on p "Shield is registered as a Money Services Business under the US Department of Tr…" at bounding box center [784, 94] width 1545 height 17
copy span "Shield is registered as a Money Services Business under the US Department of Tr…"
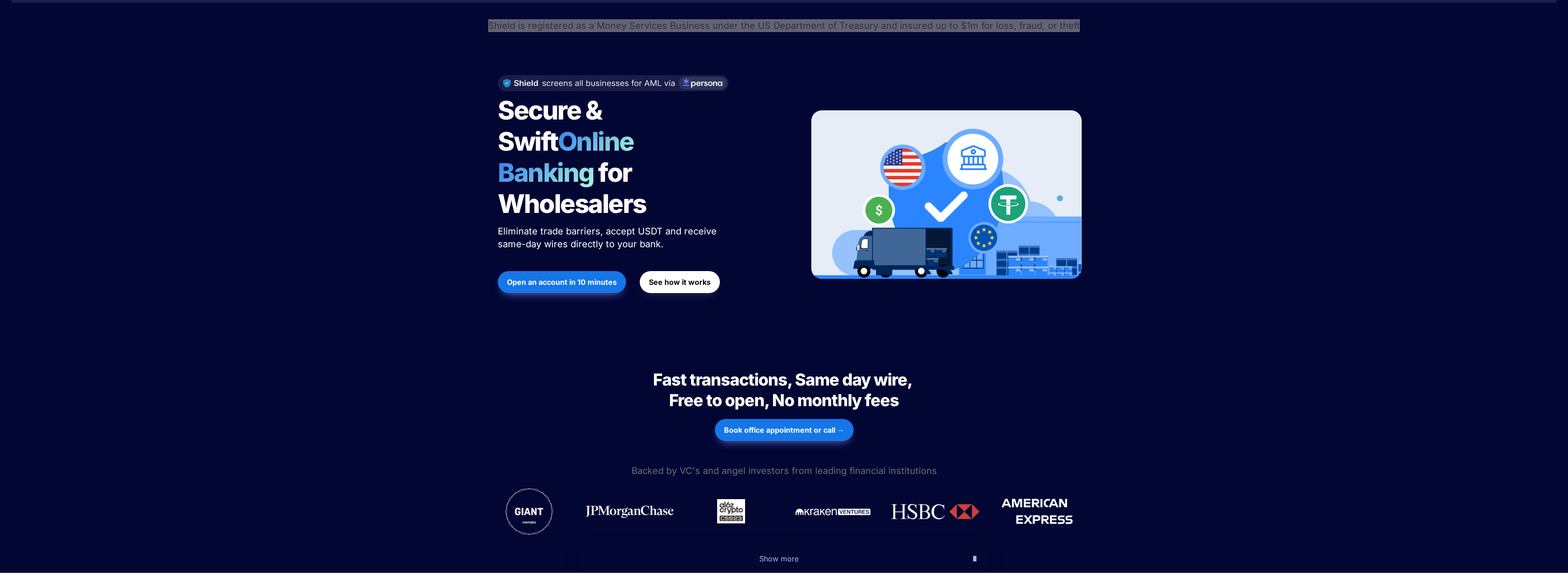
scroll to position [91, 0]
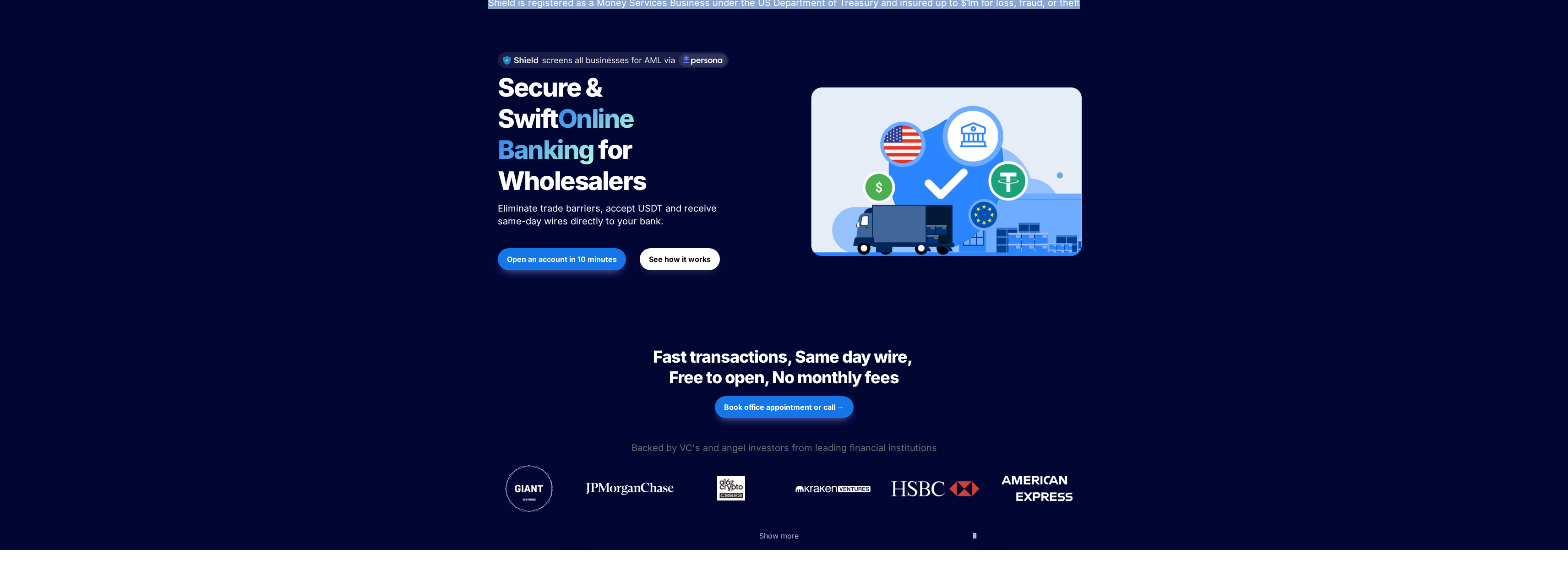
click at [973, 530] on icon "button" at bounding box center [974, 536] width 3 height 11
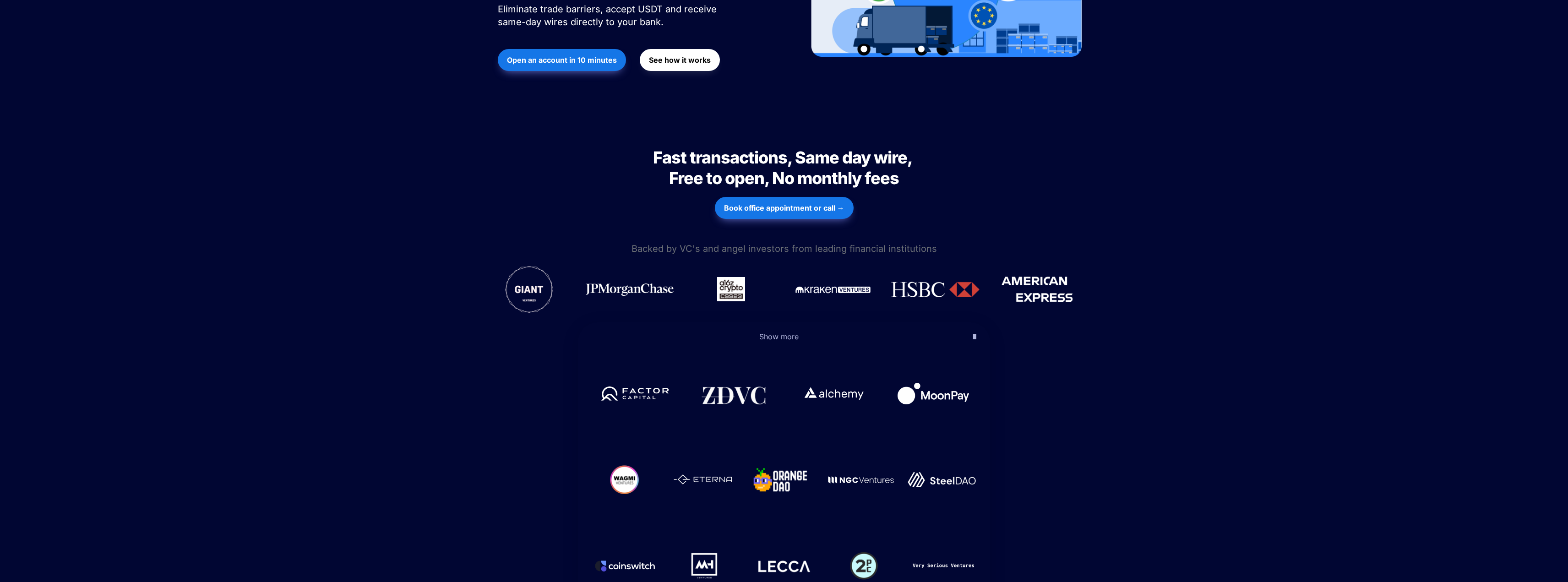
scroll to position [321, 0]
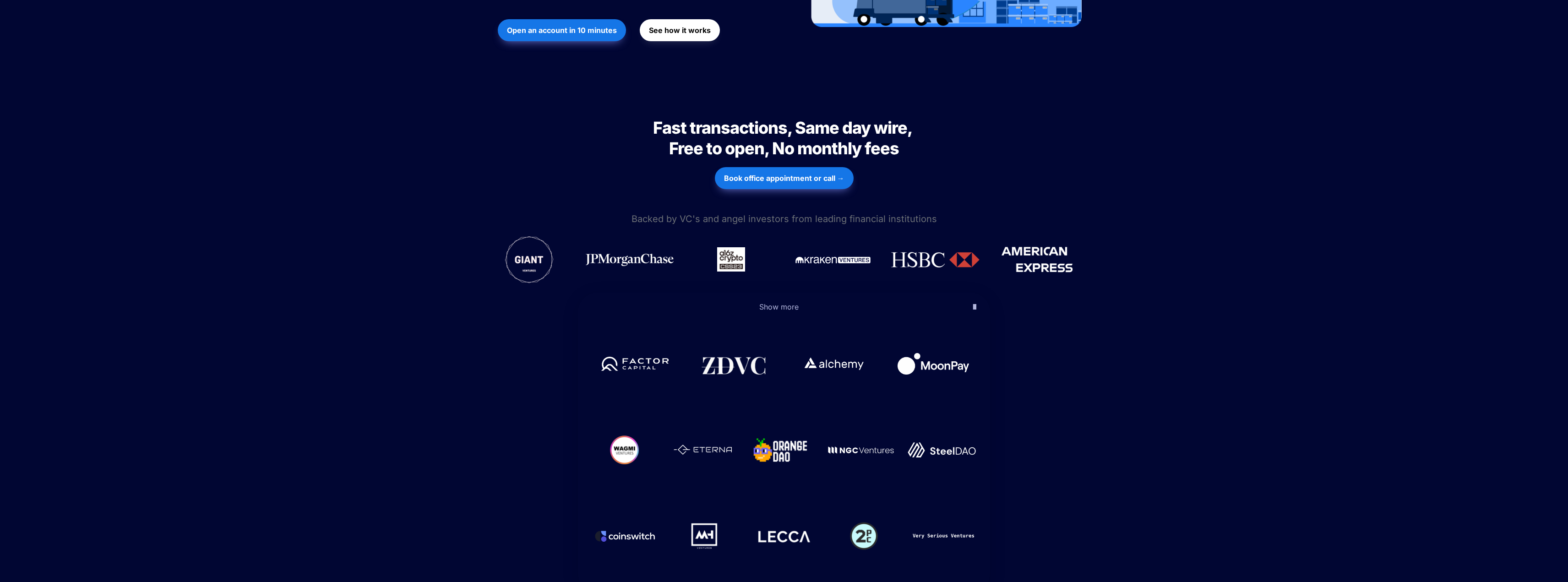
click at [973, 301] on icon "button" at bounding box center [974, 307] width 3 height 11
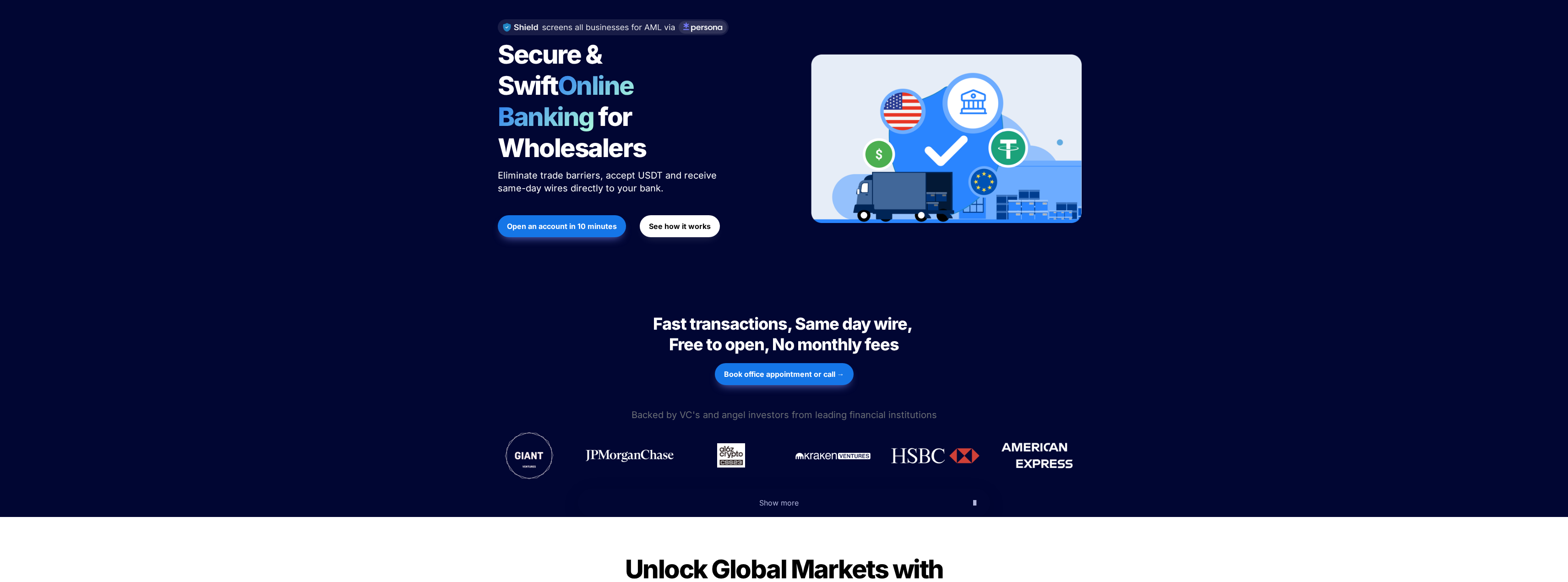
scroll to position [138, 0]
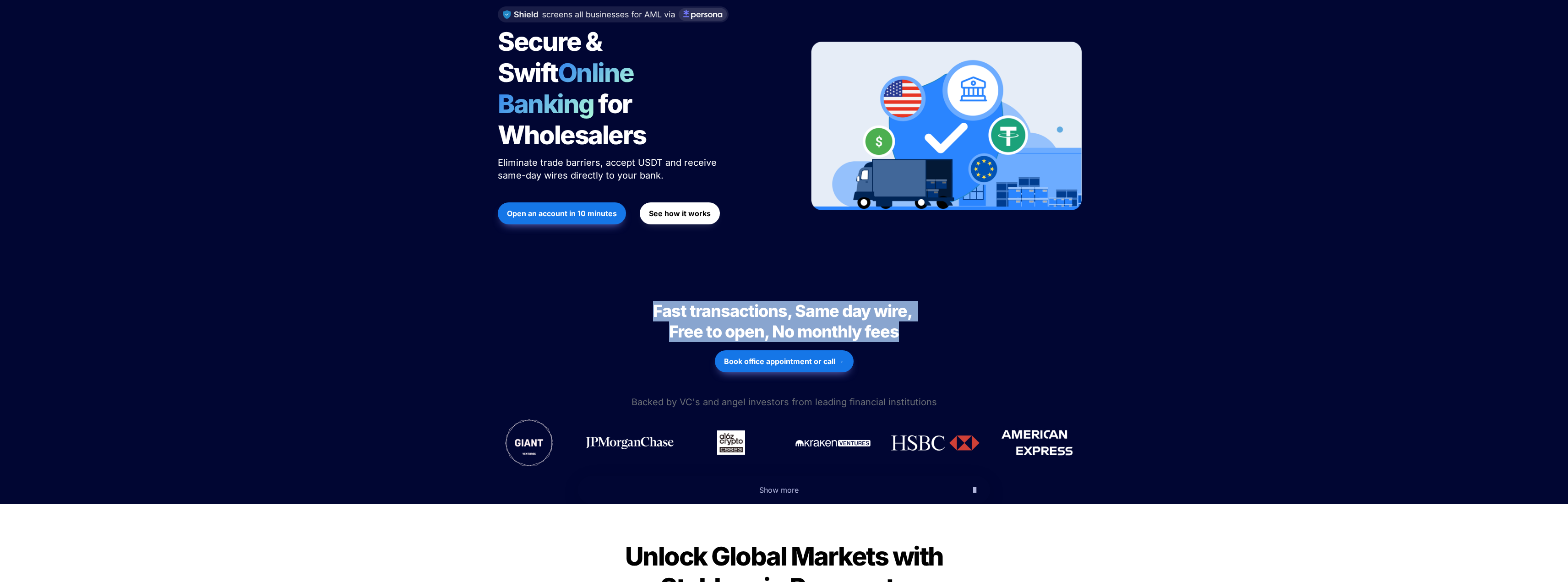
drag, startPoint x: 654, startPoint y: 275, endPoint x: 865, endPoint y: 301, distance: 212.6
click at [898, 301] on span "Fast transactions, Same day wire, Free to open, No monthly fees" at bounding box center [784, 322] width 262 height 41
copy span "Fast transactions, Same day wire, Free to open, No monthly fees"
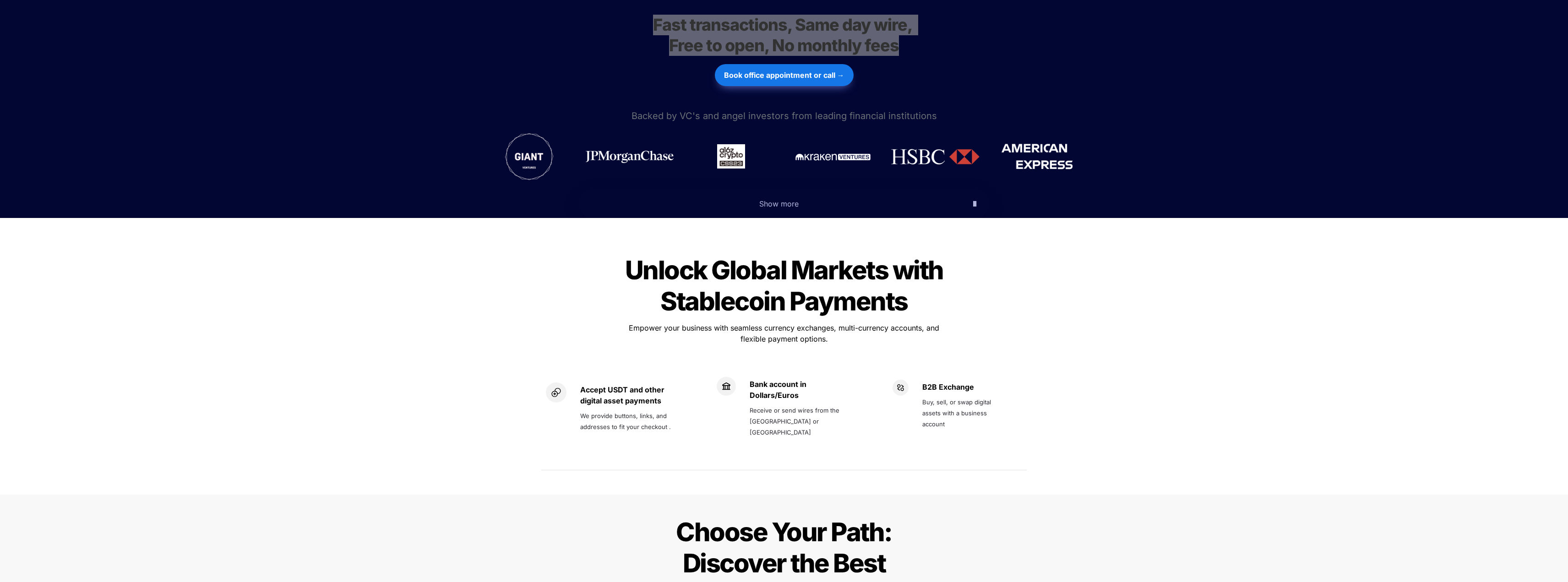
scroll to position [458, 0]
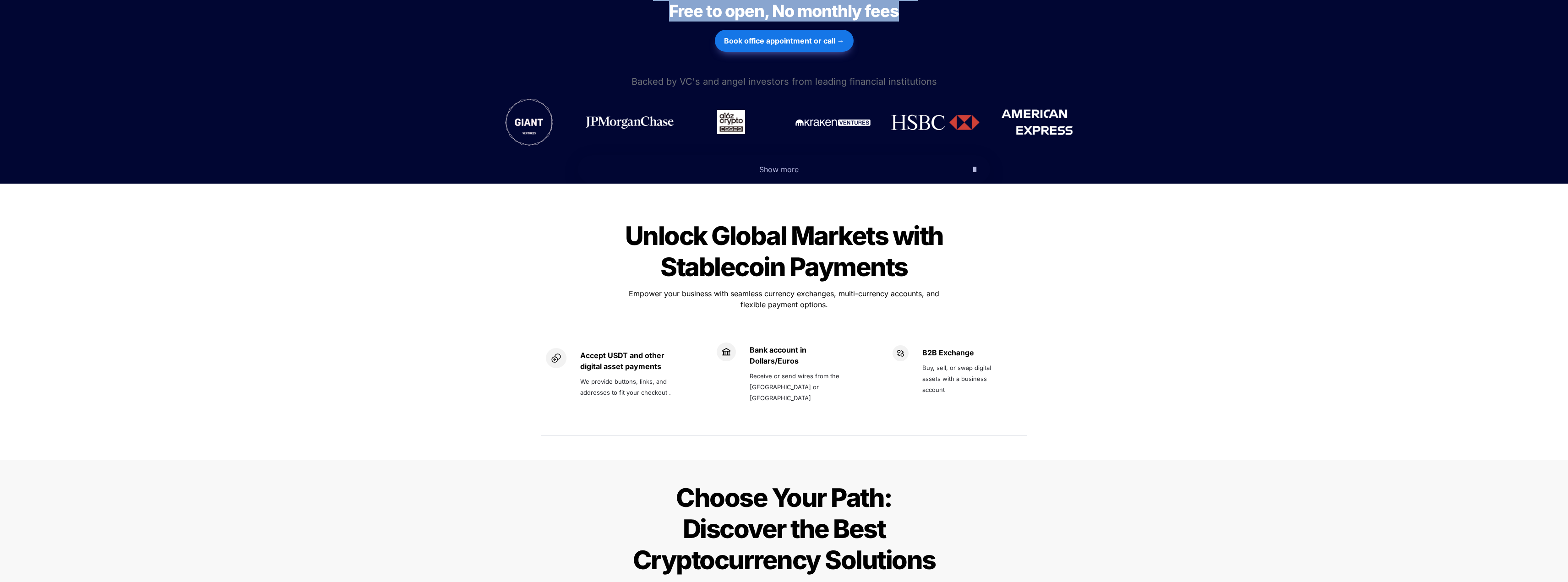
drag, startPoint x: 628, startPoint y: 204, endPoint x: 974, endPoint y: 357, distance: 378.3
click at [974, 357] on div "Unlock Global Markets with Stablecoin Payments Unlock Global Markets with Stabl…" at bounding box center [784, 329] width 504 height 244
copy div "Unlock Global Markets with Stablecoin Payments Unlock Global Markets with Stabl…"
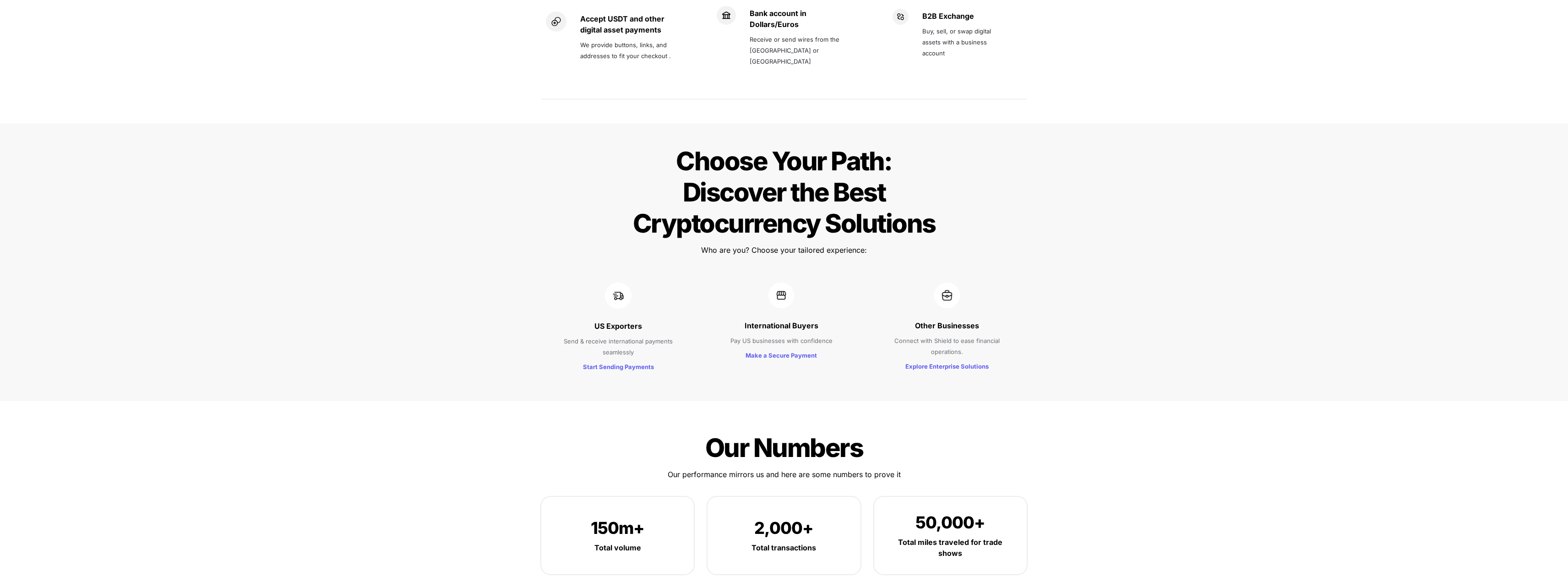
scroll to position [779, 0]
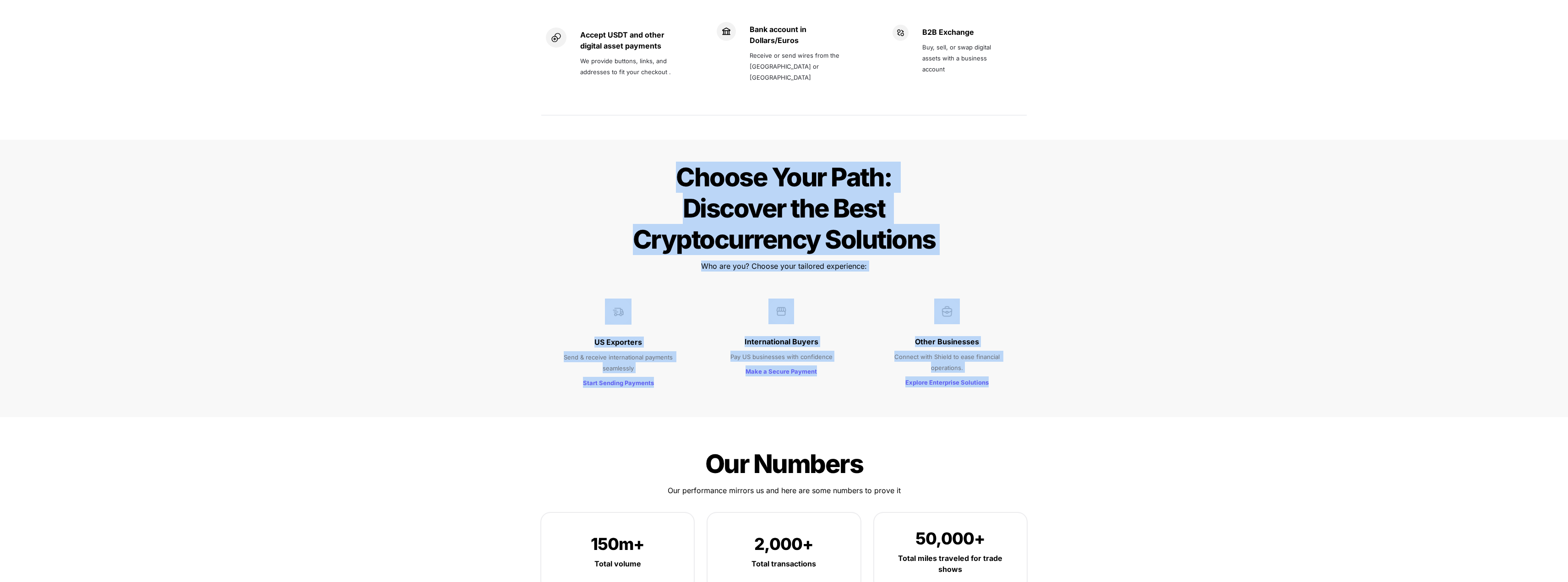
drag, startPoint x: 682, startPoint y: 144, endPoint x: 999, endPoint y: 343, distance: 374.3
click at [1013, 344] on div "Choose Your Path: Discover the Best Cryptocurrency Solutions Choose Your Path: …" at bounding box center [784, 278] width 1568 height 278
copy div "Choose Your Path: Discover the Best Cryptocurrency Solutions Choose Your Path: …"
click at [497, 365] on div "Choose Your Path: Discover the Best Cryptocurrency Solutions Choose Your Path: …" at bounding box center [784, 278] width 1568 height 278
click at [548, 370] on div "Choose Your Path: Discover the Best Cryptocurrency Solutions Choose Your Path: …" at bounding box center [784, 278] width 1568 height 278
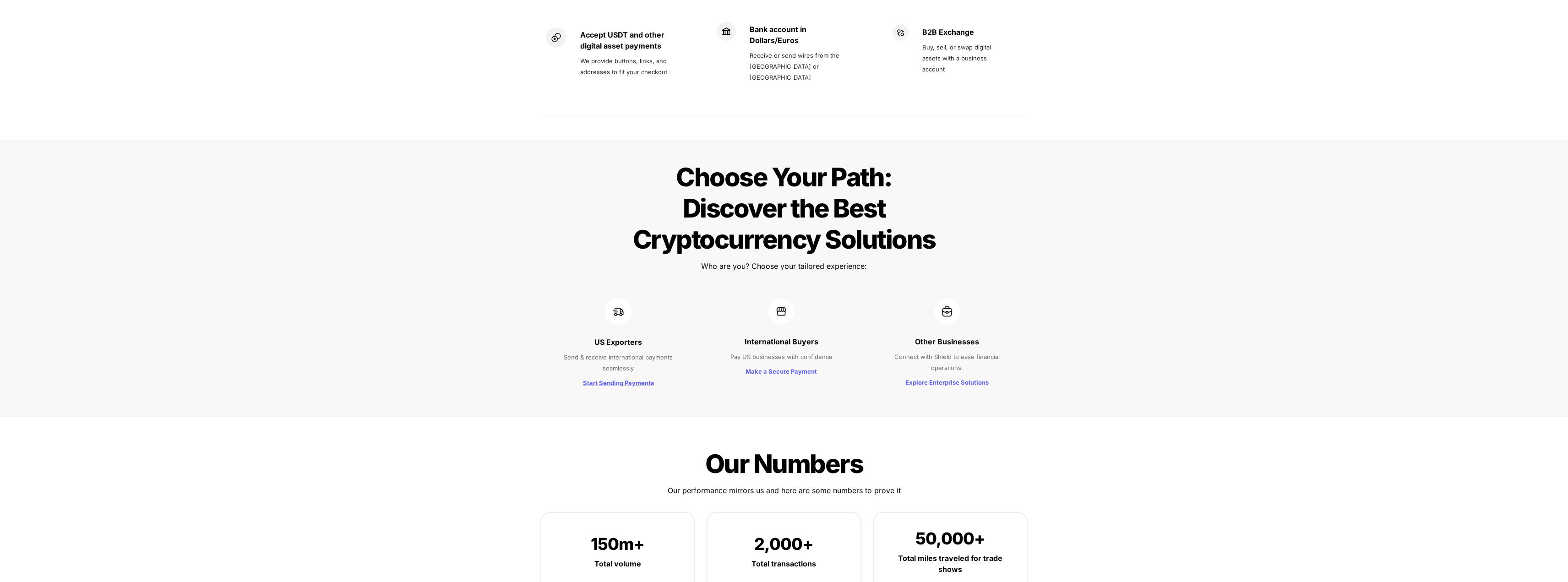
click at [604, 380] on strong "Start Sending Payments" at bounding box center [618, 383] width 71 height 7
click at [784, 368] on strong "Make a Secure Payment" at bounding box center [781, 372] width 72 height 7
click at [955, 379] on strong "Explore Enterprise Solutions" at bounding box center [947, 383] width 83 height 7
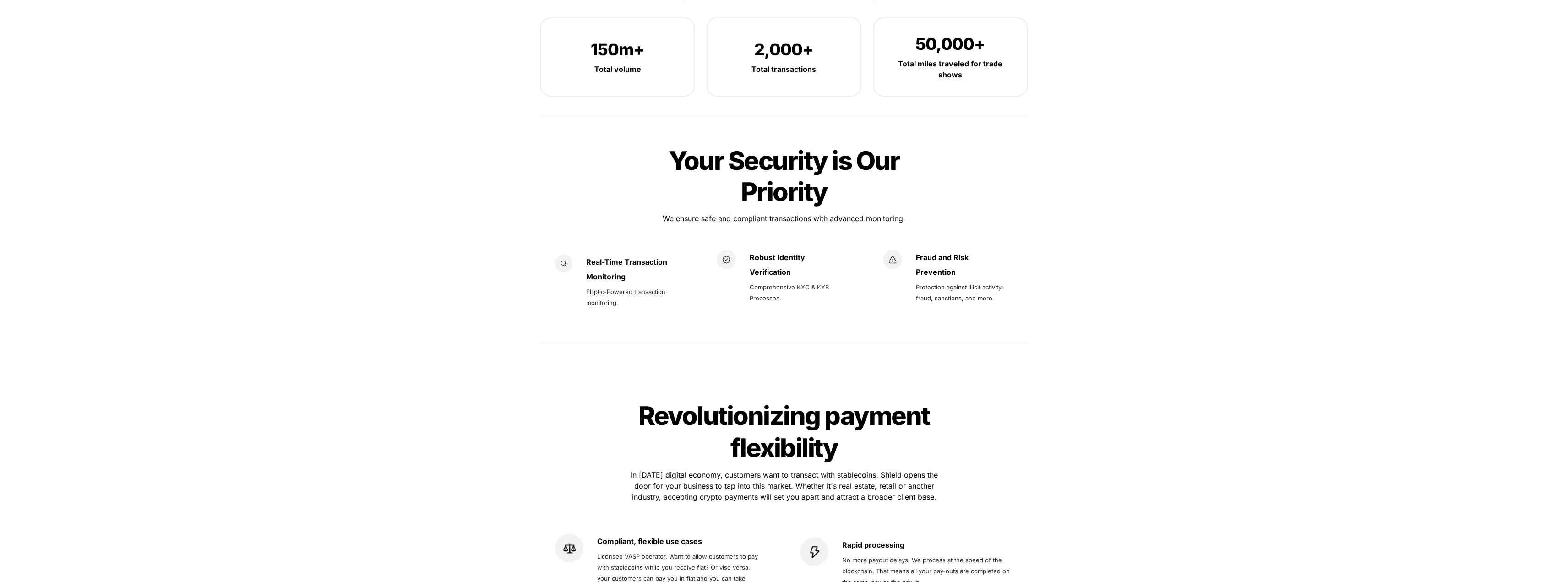
scroll to position [1282, 0]
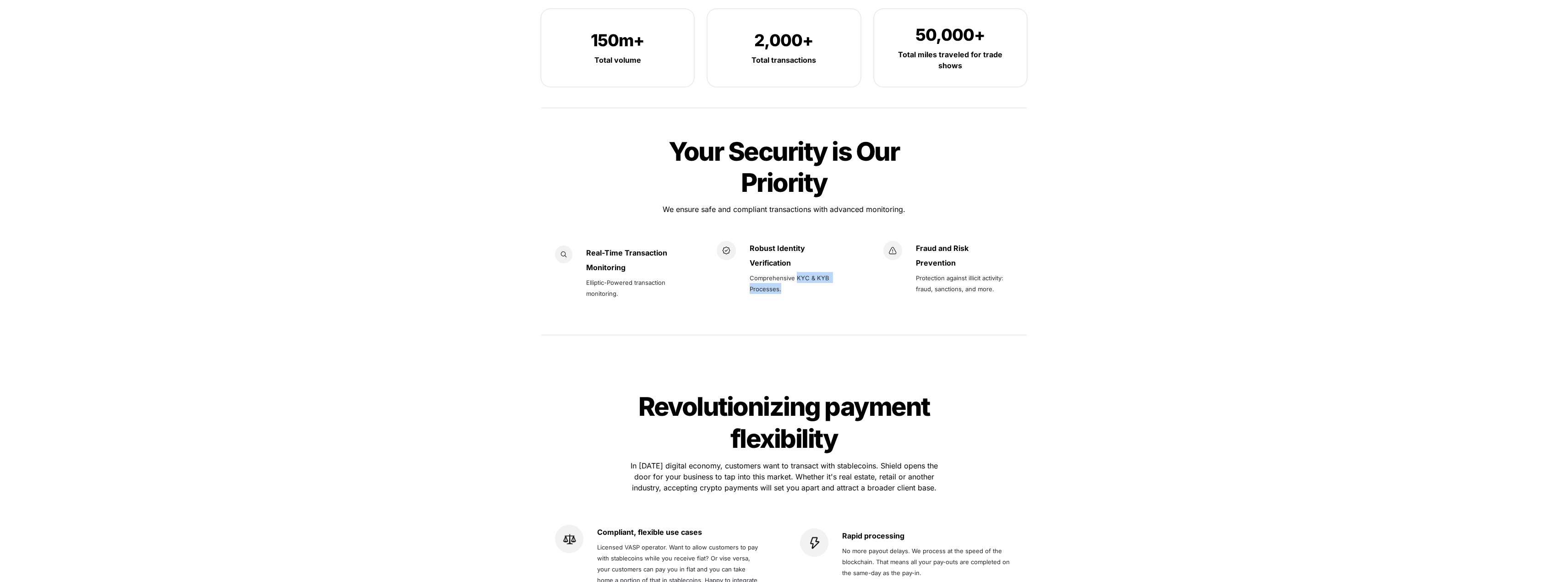
drag, startPoint x: 797, startPoint y: 245, endPoint x: 815, endPoint y: 254, distance: 20.1
click at [815, 270] on p "Comprehensive KYC & KYB Processes." at bounding box center [800, 283] width 100 height 26
copy span "KYC & KYB Processes."
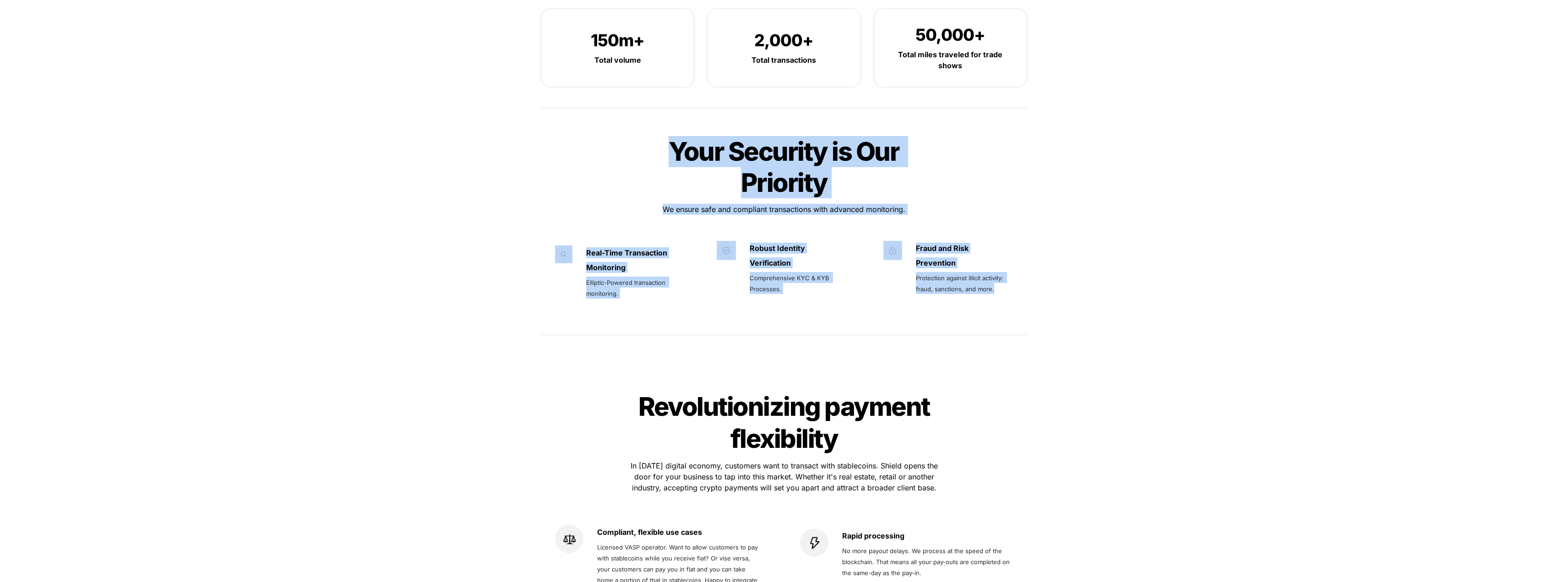
drag, startPoint x: 673, startPoint y: 122, endPoint x: 1012, endPoint y: 255, distance: 364.2
click at [1011, 256] on div "Your Security is Our Priority Your Security is Our Priority We ensure safe and …" at bounding box center [784, 237] width 504 height 227
click at [341, 249] on div "Our Numbers Our Numbers Our performance mirrors us and here are some numbers to…" at bounding box center [784, 141] width 1568 height 455
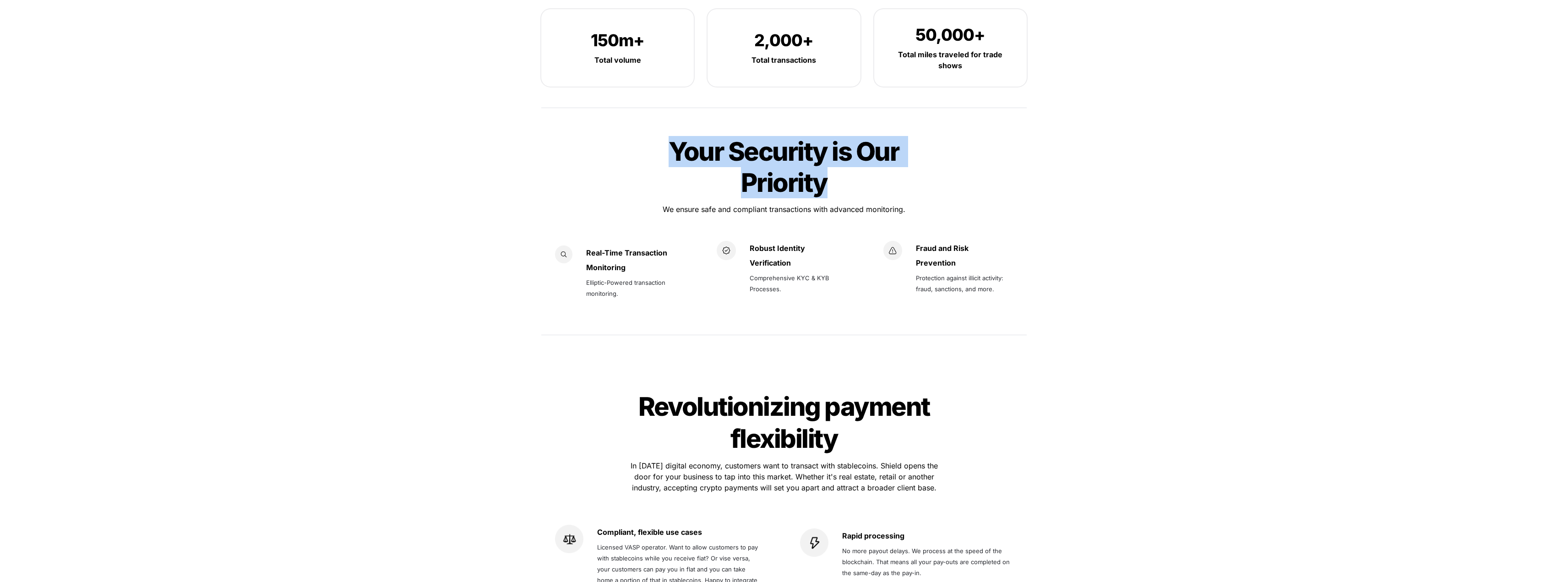
drag, startPoint x: 672, startPoint y: 123, endPoint x: 832, endPoint y: 148, distance: 161.9
click at [832, 148] on h1 "Your Security is Our Priority" at bounding box center [784, 167] width 275 height 70
copy span "Your Security is Our Priority"
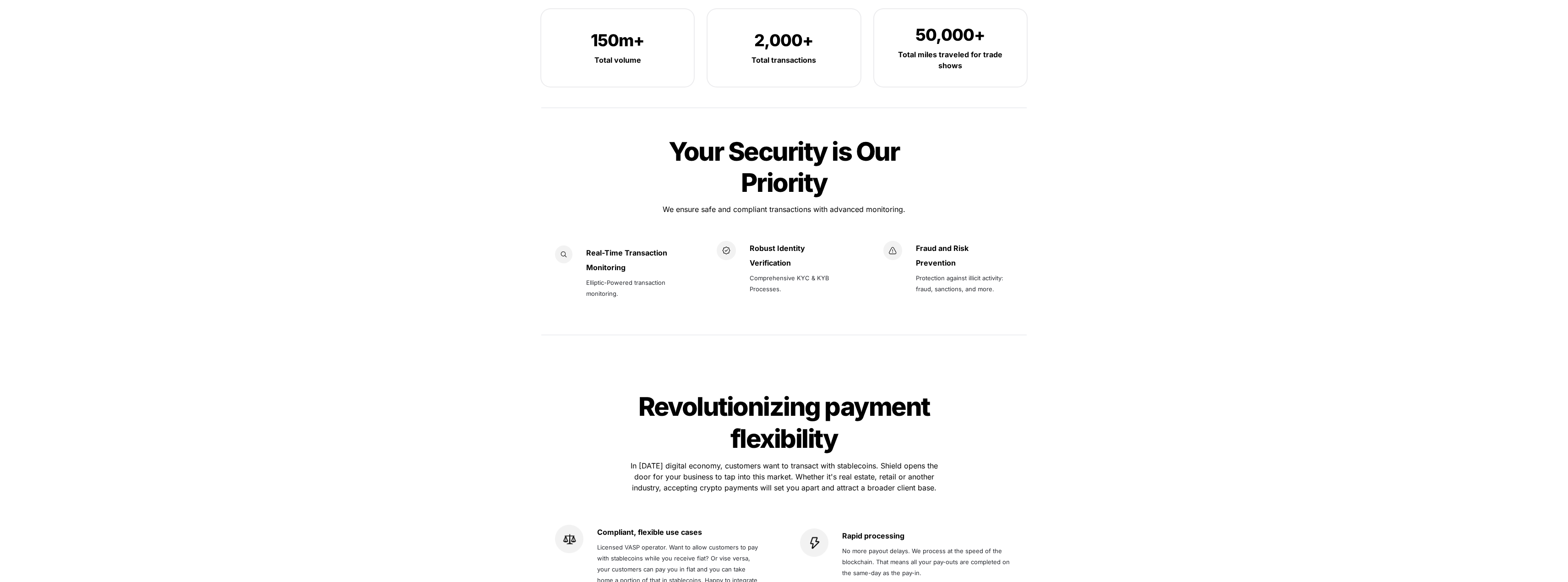
click at [665, 205] on span "We ensure safe and compliant transactions with advanced monitoring." at bounding box center [784, 209] width 243 height 9
drag, startPoint x: 663, startPoint y: 178, endPoint x: 905, endPoint y: 183, distance: 242.1
click at [905, 202] on p "We ensure safe and compliant transactions with advanced monitoring." at bounding box center [784, 209] width 321 height 15
copy span "We ensure safe and compliant transactions with advanced monitoring."
drag, startPoint x: 588, startPoint y: 225, endPoint x: 628, endPoint y: 235, distance: 41.2
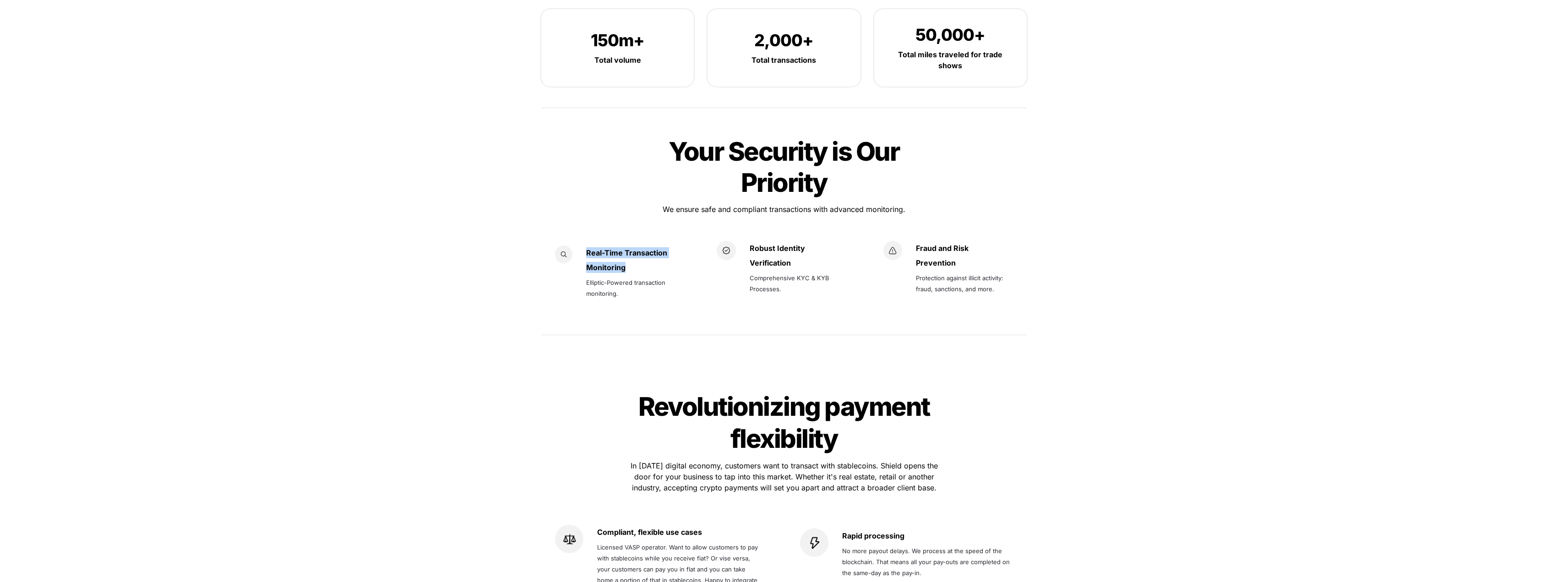
click at [628, 246] on div "Real-Time Transaction Monitoring Elliptic-Powered transaction monitoring." at bounding box center [632, 280] width 92 height 70
copy div "Real-Time Transaction Monitoring"
drag, startPoint x: 587, startPoint y: 252, endPoint x: 600, endPoint y: 274, distance: 25.6
click at [618, 279] on span "Elliptic-Powered transaction monitoring." at bounding box center [626, 288] width 81 height 19
drag, startPoint x: 750, startPoint y: 244, endPoint x: 782, endPoint y: 259, distance: 35.3
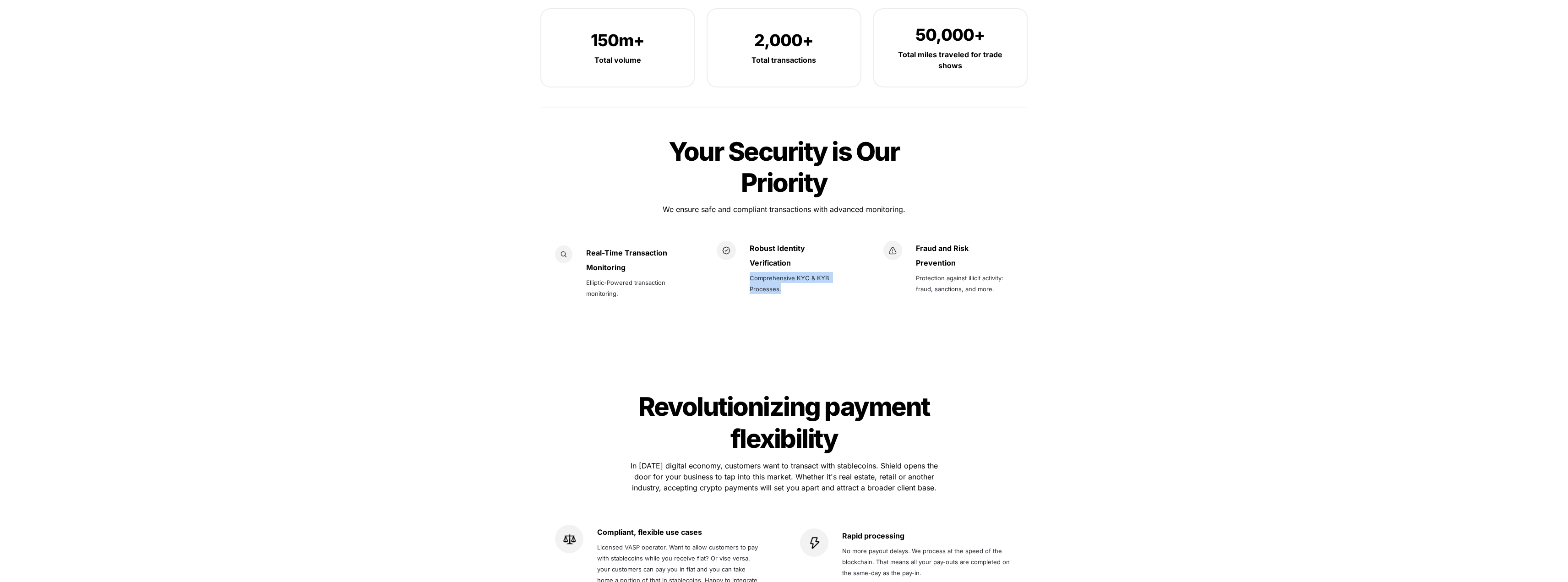
click at [782, 270] on p "Comprehensive KYC & KYB Processes." at bounding box center [800, 283] width 100 height 26
click at [923, 270] on p "Protection against illicit activity: fraud, sanctions, and more." at bounding box center [966, 283] width 100 height 26
drag, startPoint x: 917, startPoint y: 244, endPoint x: 998, endPoint y: 255, distance: 81.7
click at [998, 270] on p "Protection against illicit activity: fraud, sanctions, and more." at bounding box center [966, 283] width 100 height 26
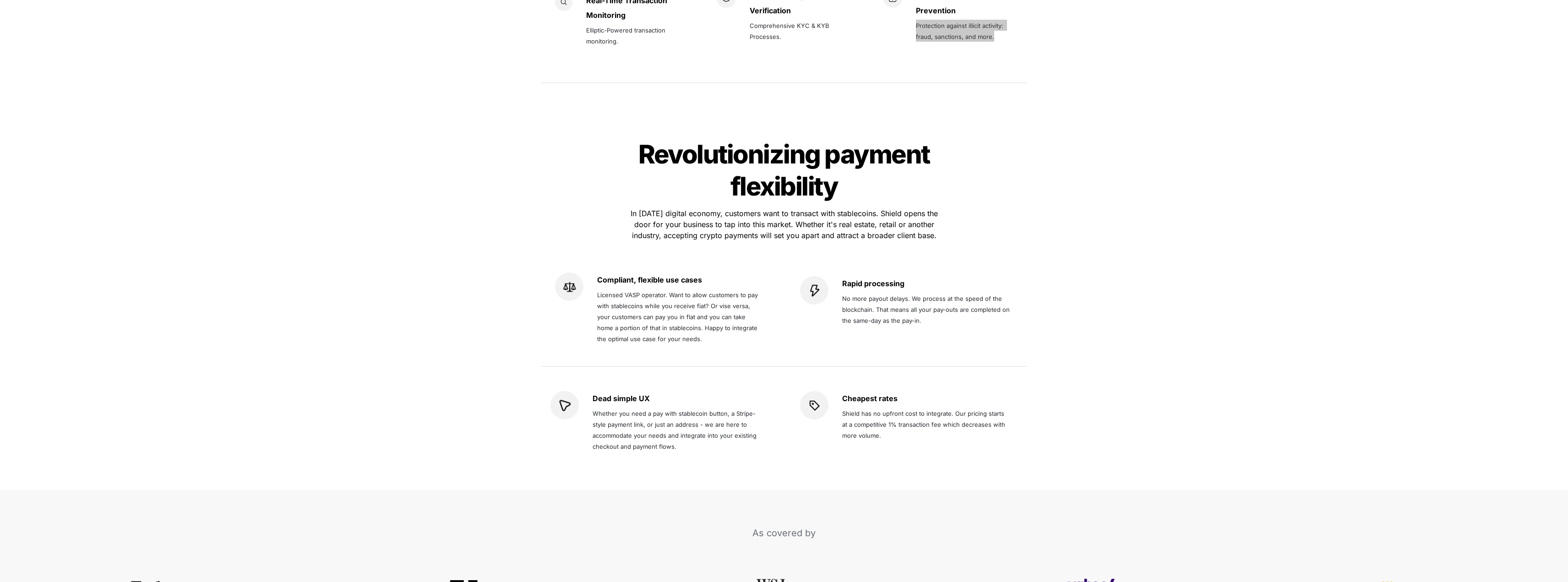
scroll to position [1511, 0]
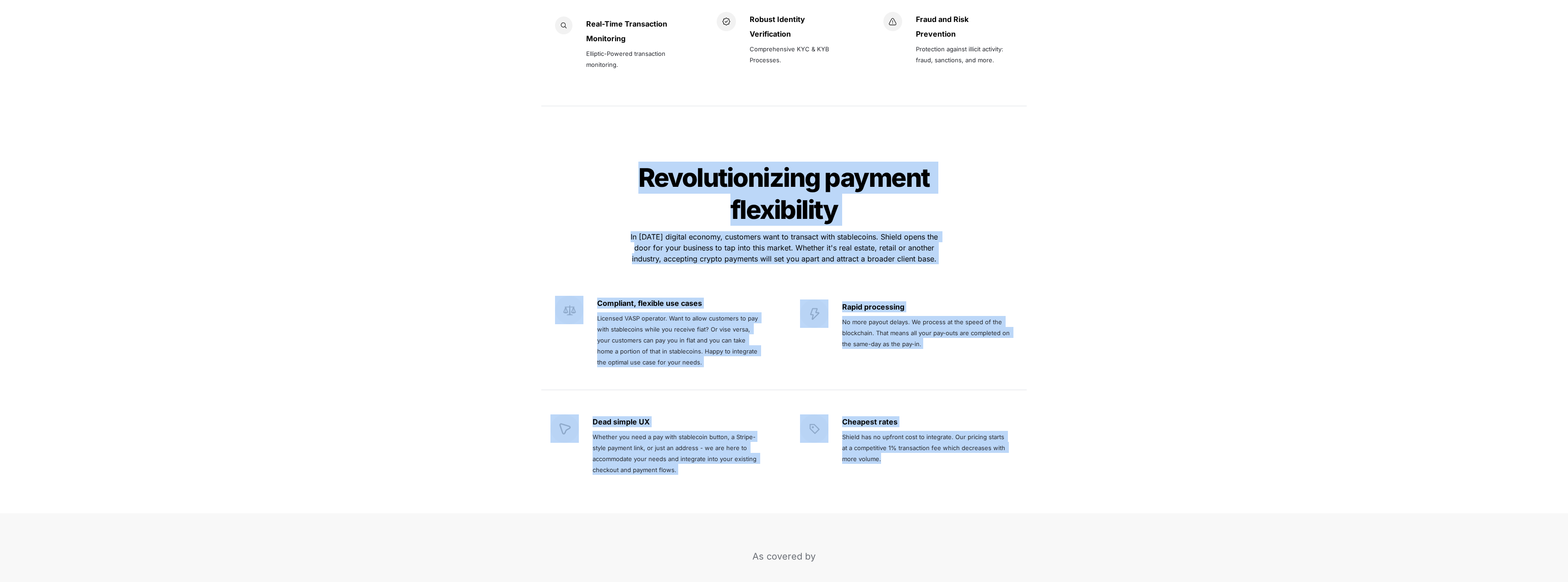
drag, startPoint x: 641, startPoint y: 144, endPoint x: 1026, endPoint y: 428, distance: 478.4
click at [1026, 428] on div "Revolutionizing payment flexibility Revolutionizing payment flexibility In [DAT…" at bounding box center [784, 326] width 504 height 355
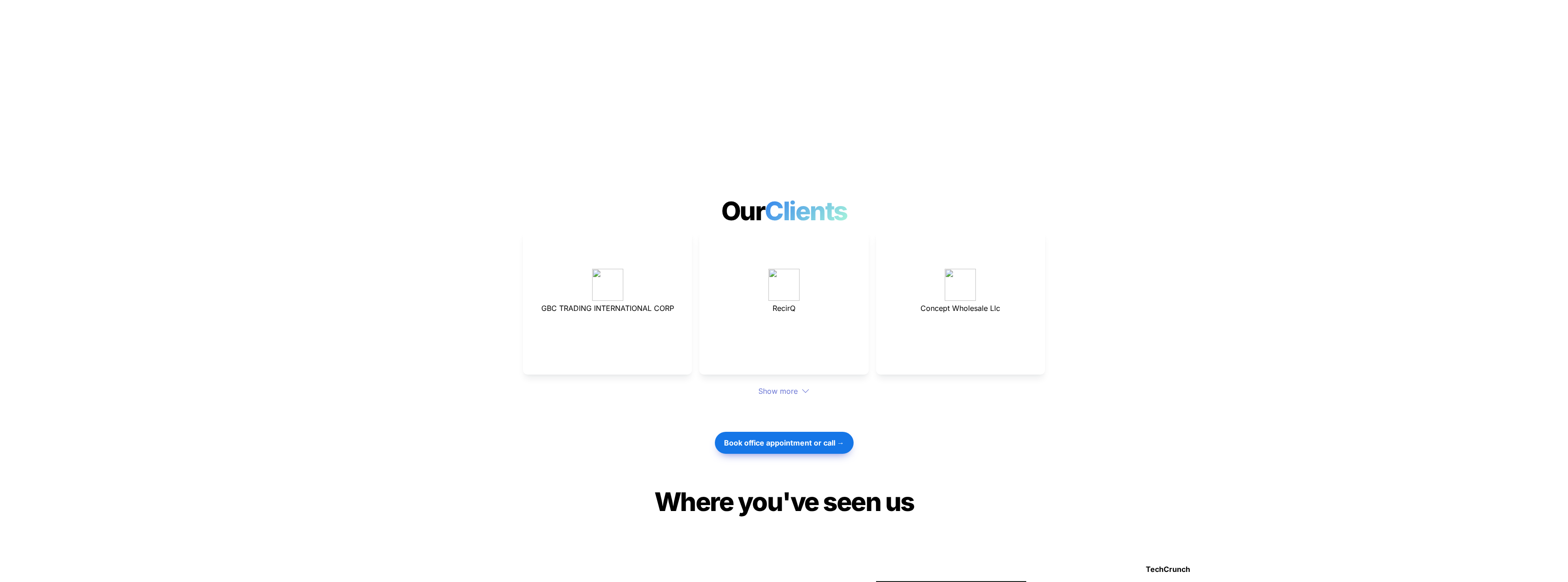
scroll to position [2336, 0]
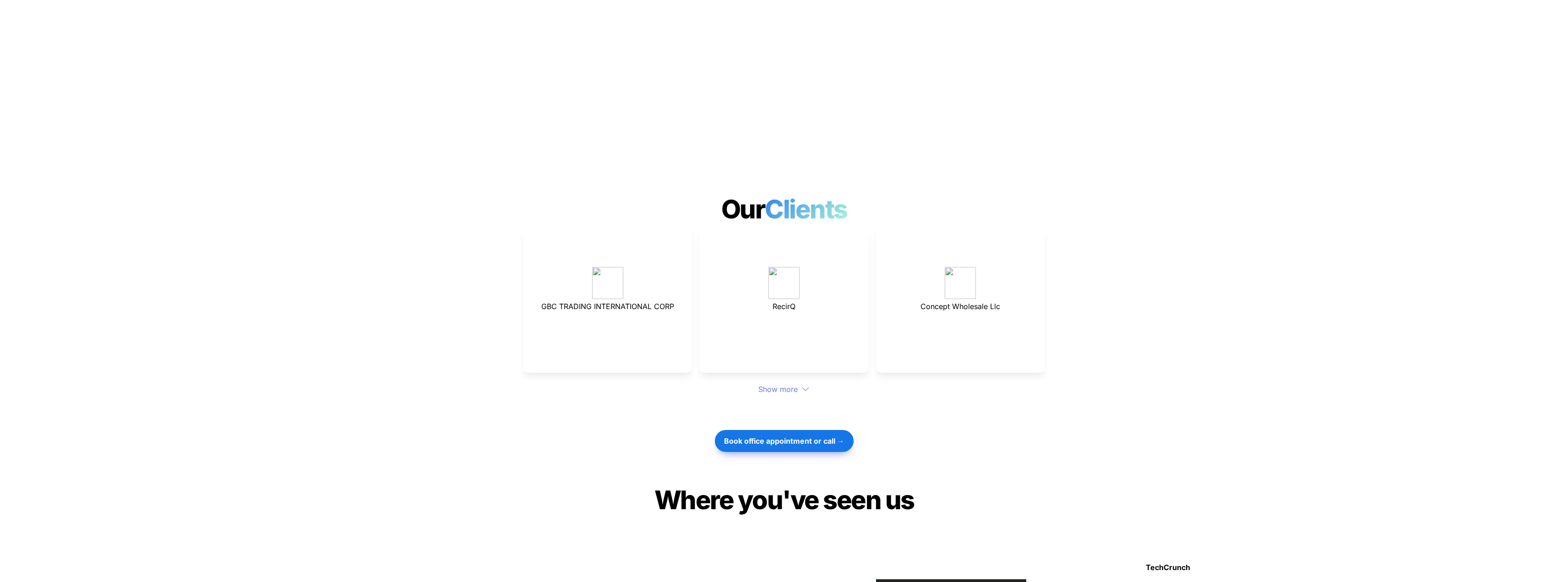
click at [779, 384] on div "Show more" at bounding box center [784, 389] width 522 height 11
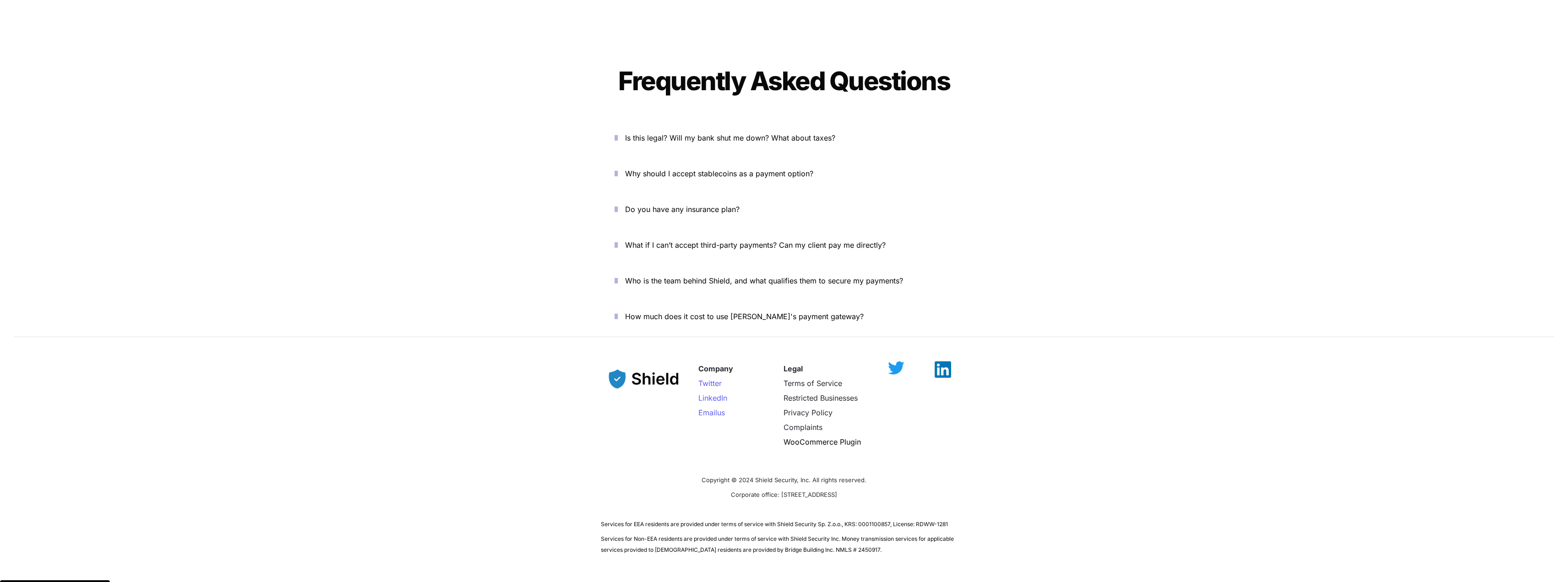
scroll to position [3280, 0]
click at [618, 131] on icon "button" at bounding box center [616, 136] width 3 height 11
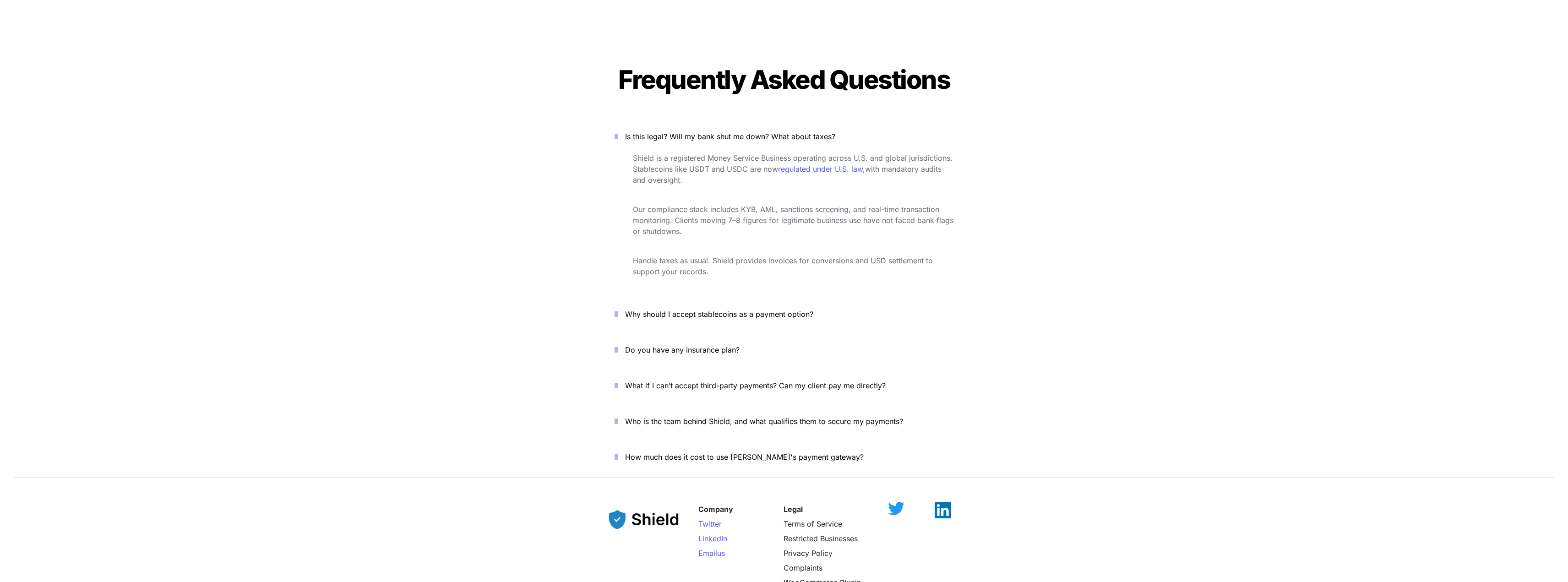
click at [618, 380] on icon "button" at bounding box center [616, 386] width 3 height 11
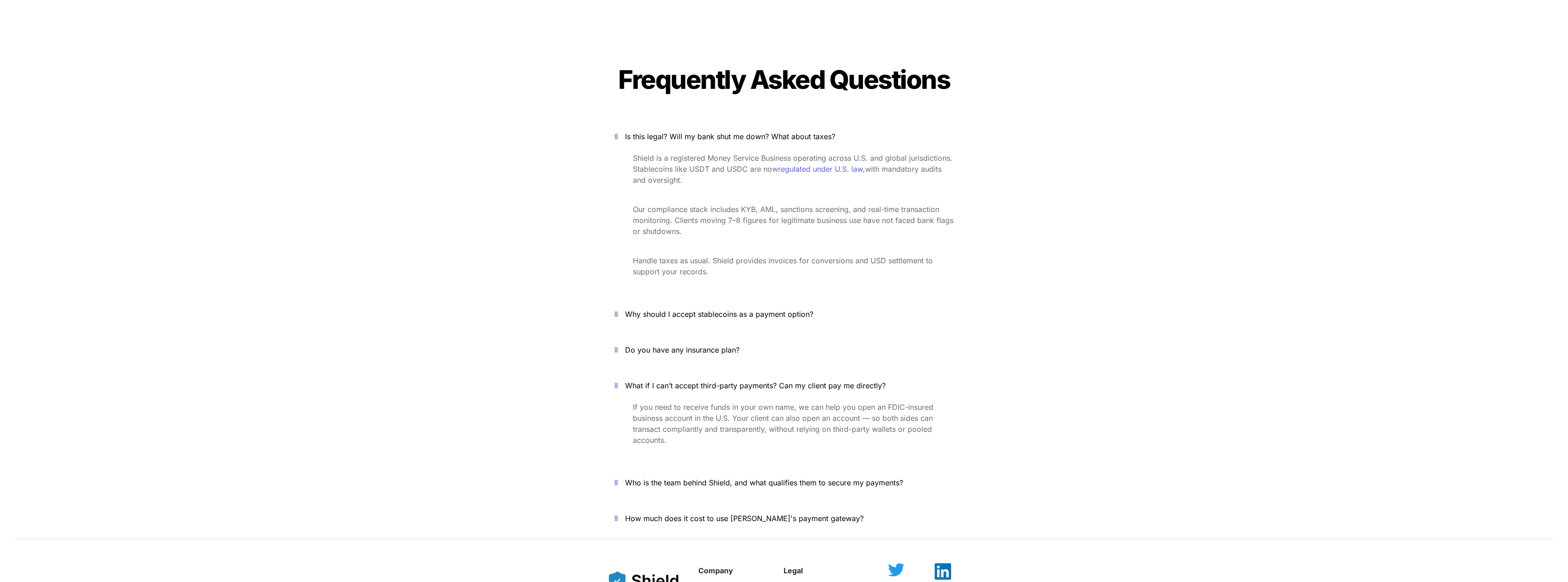
click at [618, 344] on icon "button" at bounding box center [616, 350] width 3 height 11
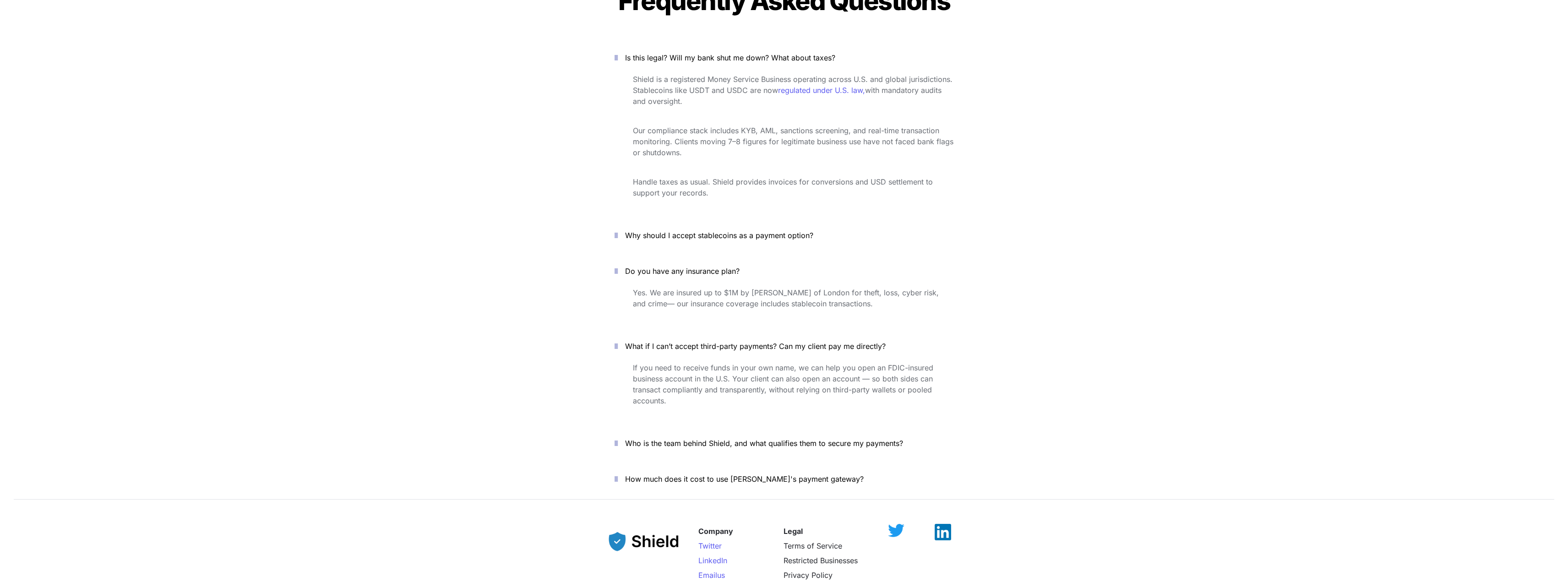
scroll to position [3372, 0]
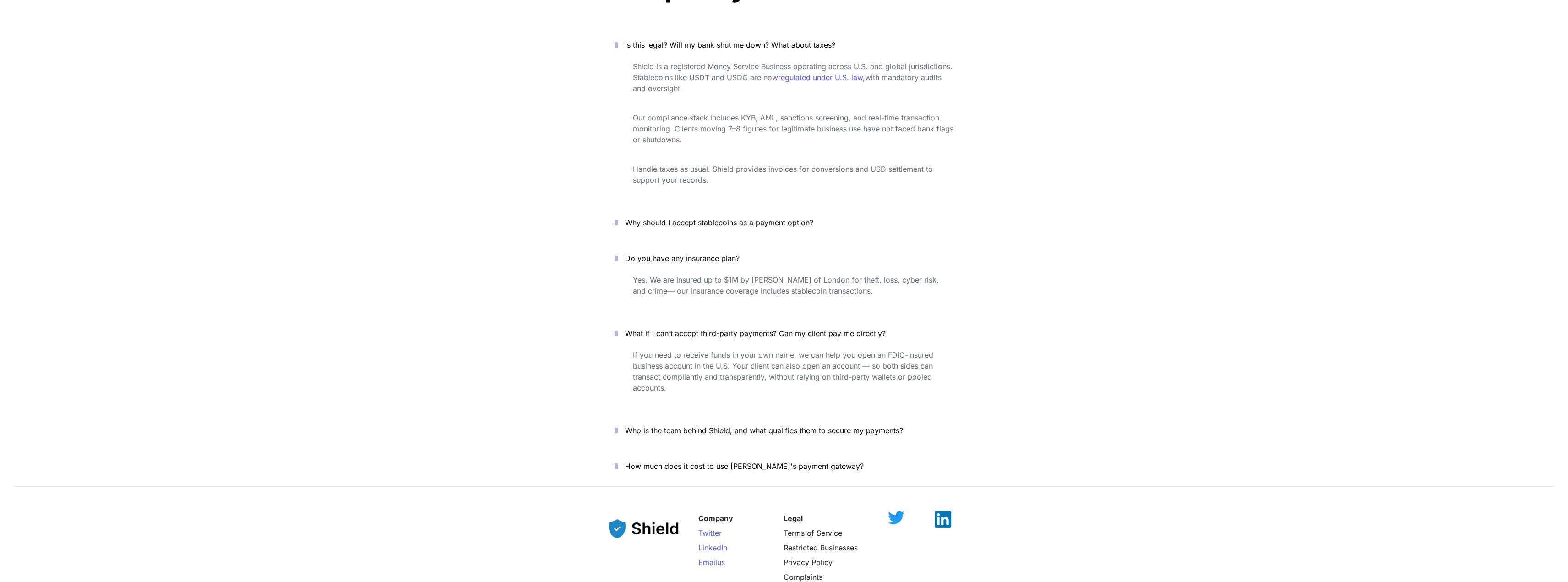
click at [618, 425] on icon "button" at bounding box center [616, 431] width 3 height 11
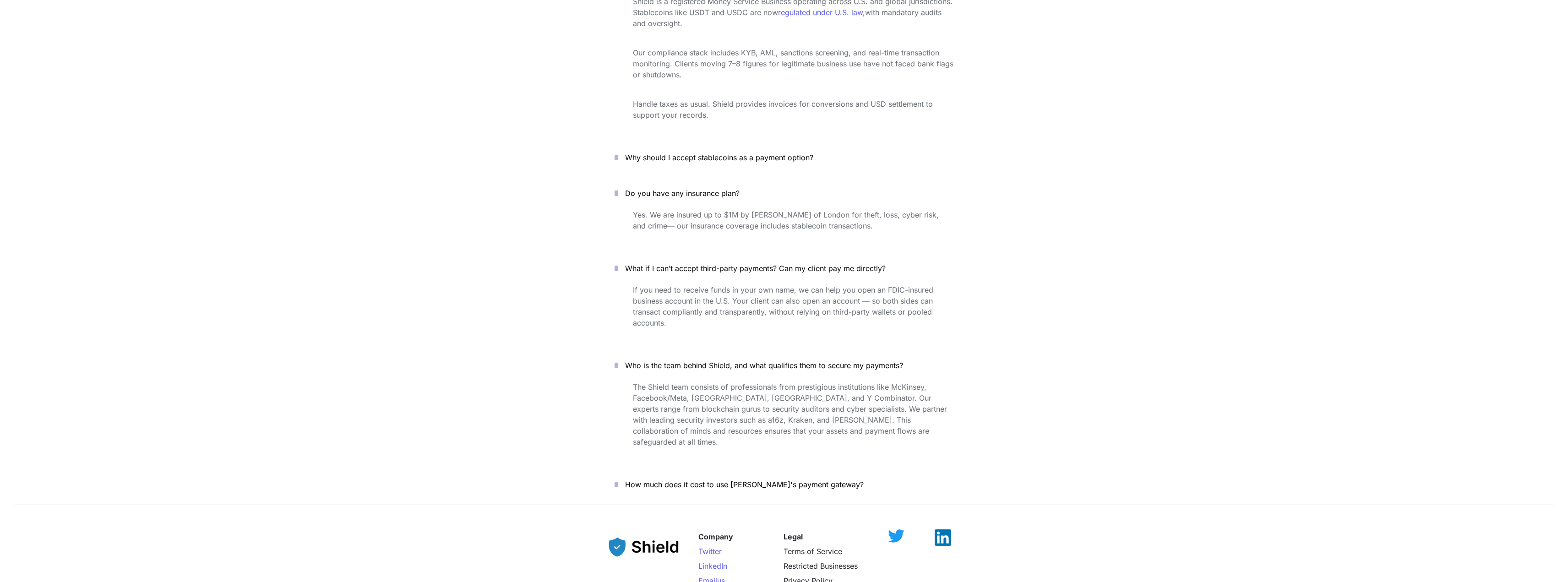
scroll to position [3464, 0]
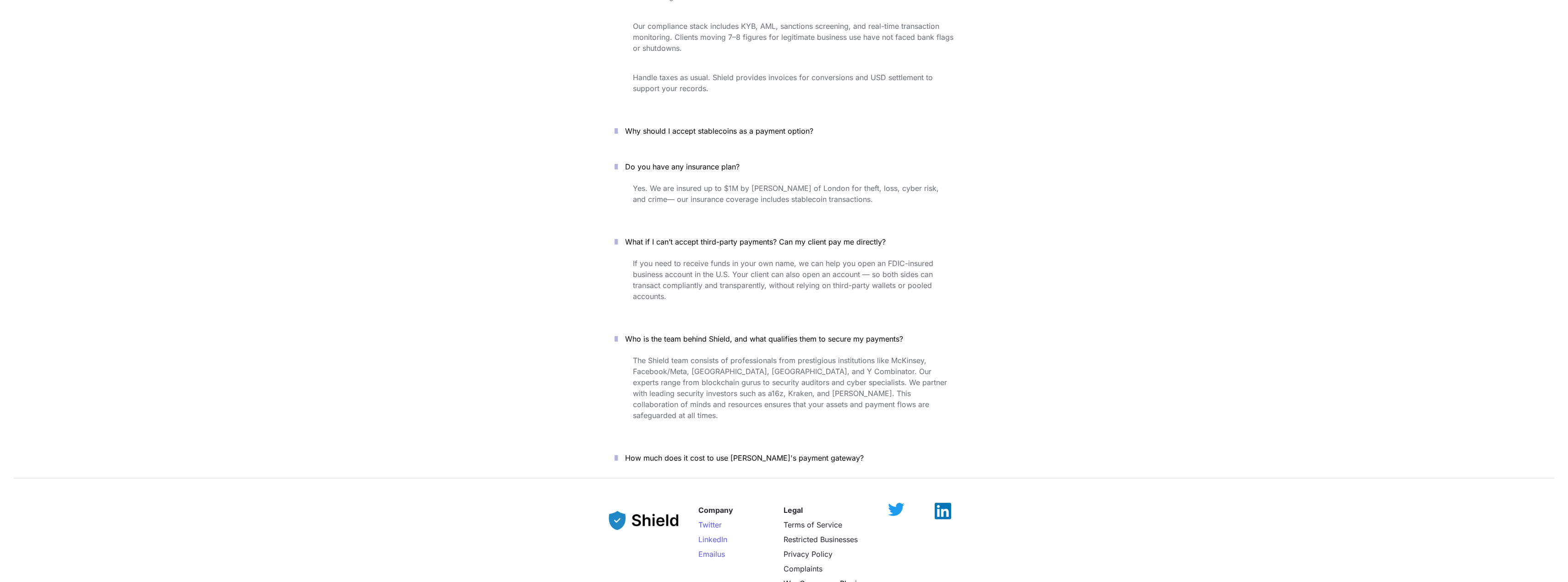
click at [618, 452] on icon "button" at bounding box center [616, 458] width 3 height 11
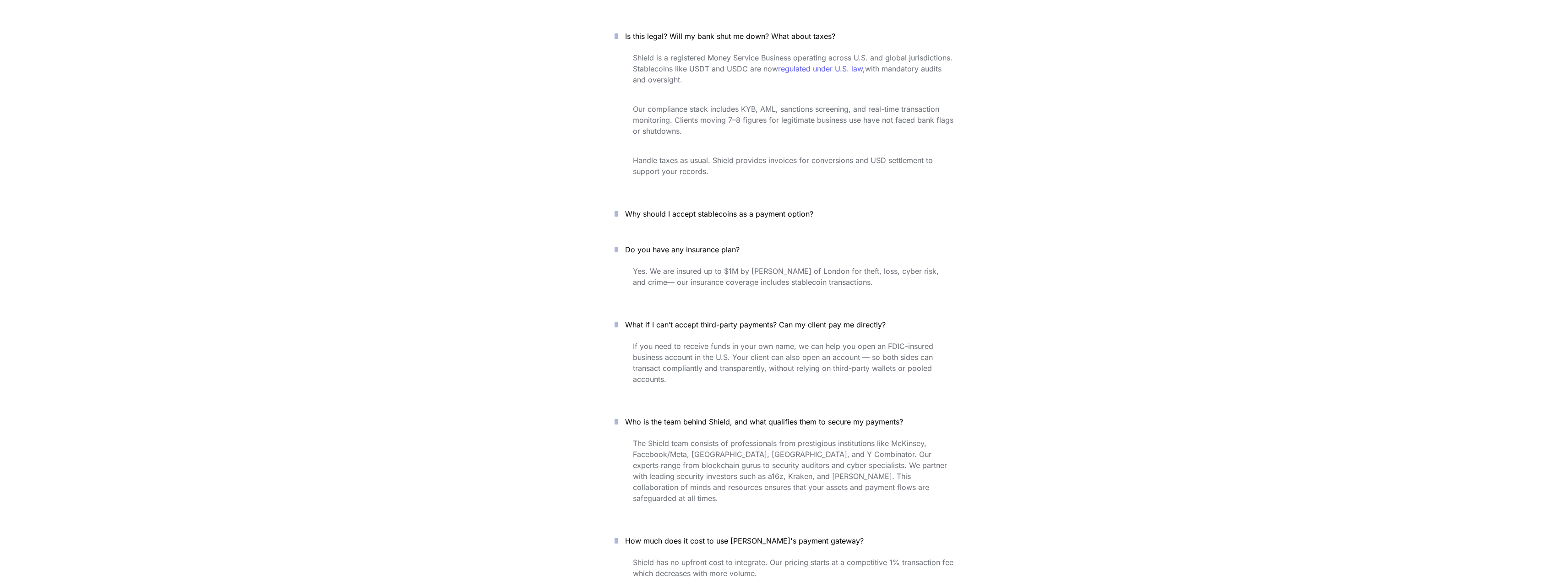
scroll to position [3326, 0]
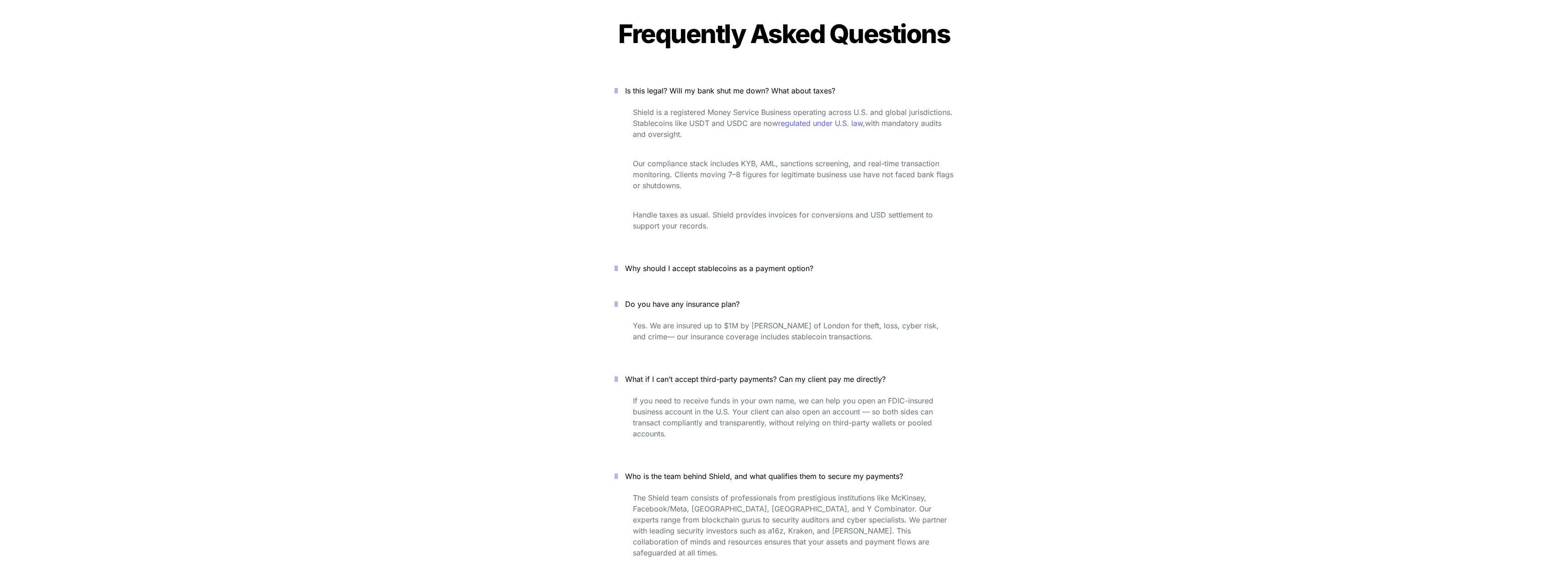
click at [618, 263] on icon "button" at bounding box center [616, 268] width 3 height 11
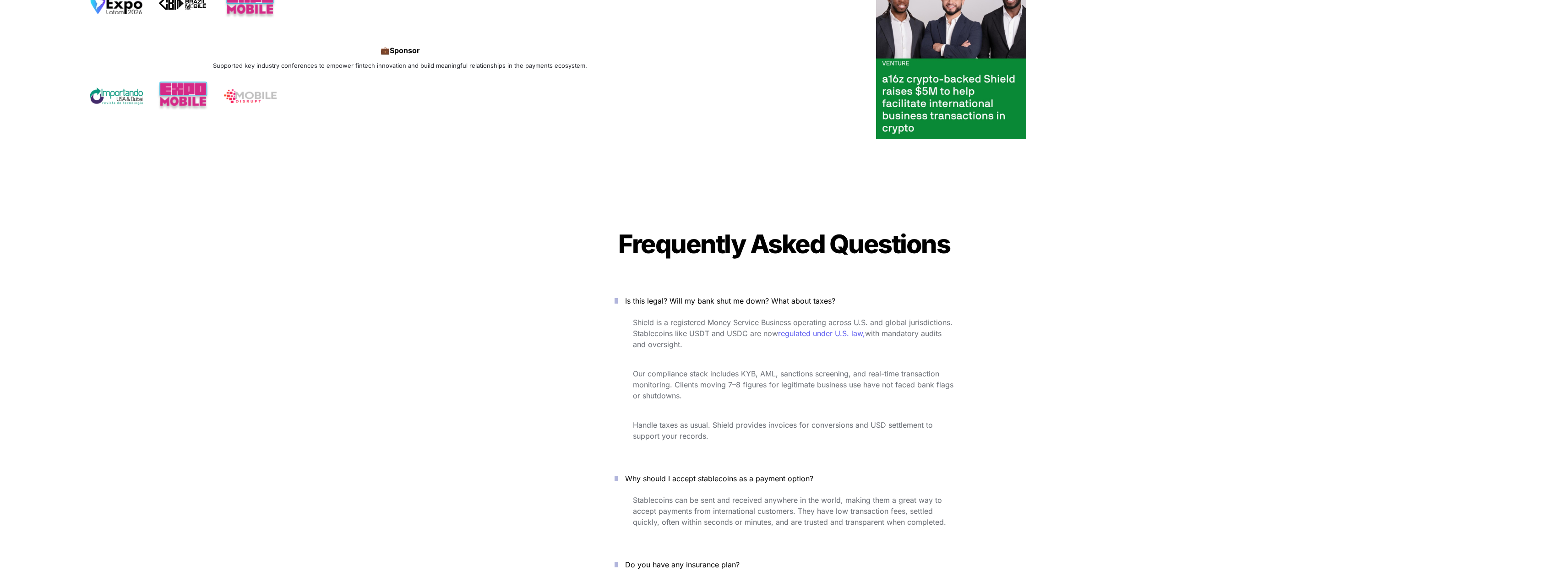
scroll to position [3143, 0]
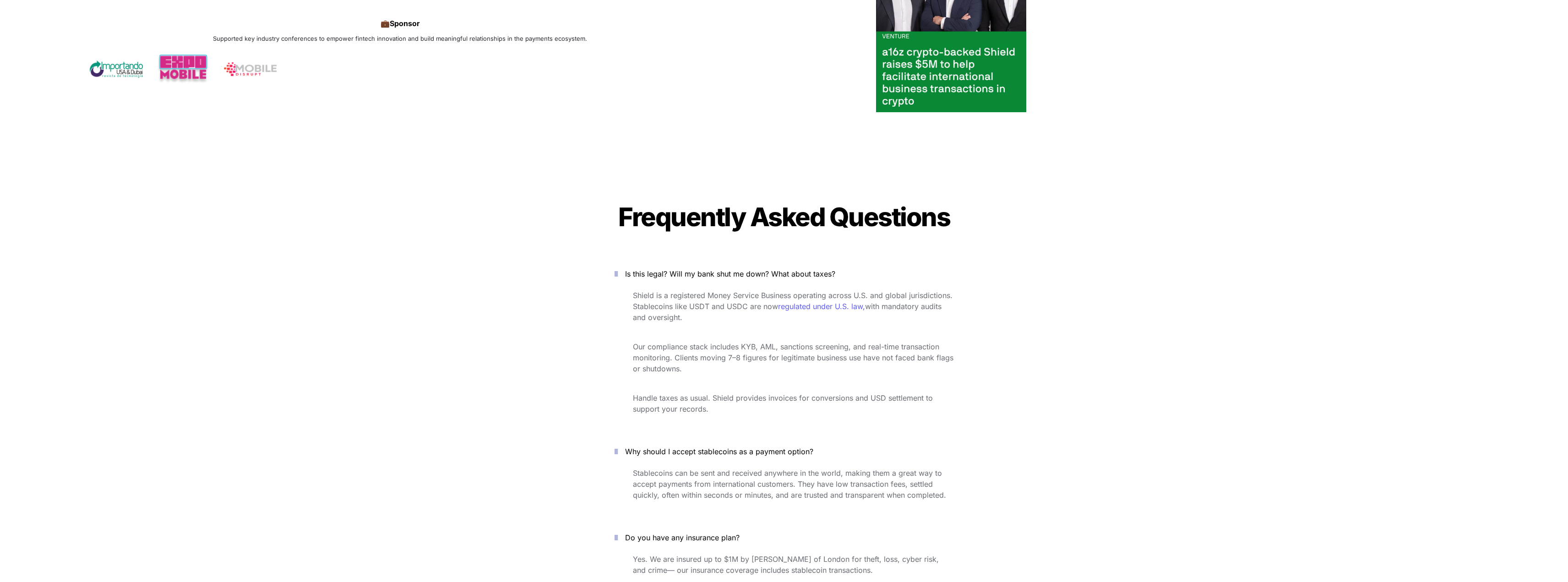
drag, startPoint x: 635, startPoint y: 244, endPoint x: 734, endPoint y: 247, distance: 99.0
click at [734, 267] on p "Is this legal? Will my bank shut me down? What about taxes?" at bounding box center [789, 274] width 328 height 15
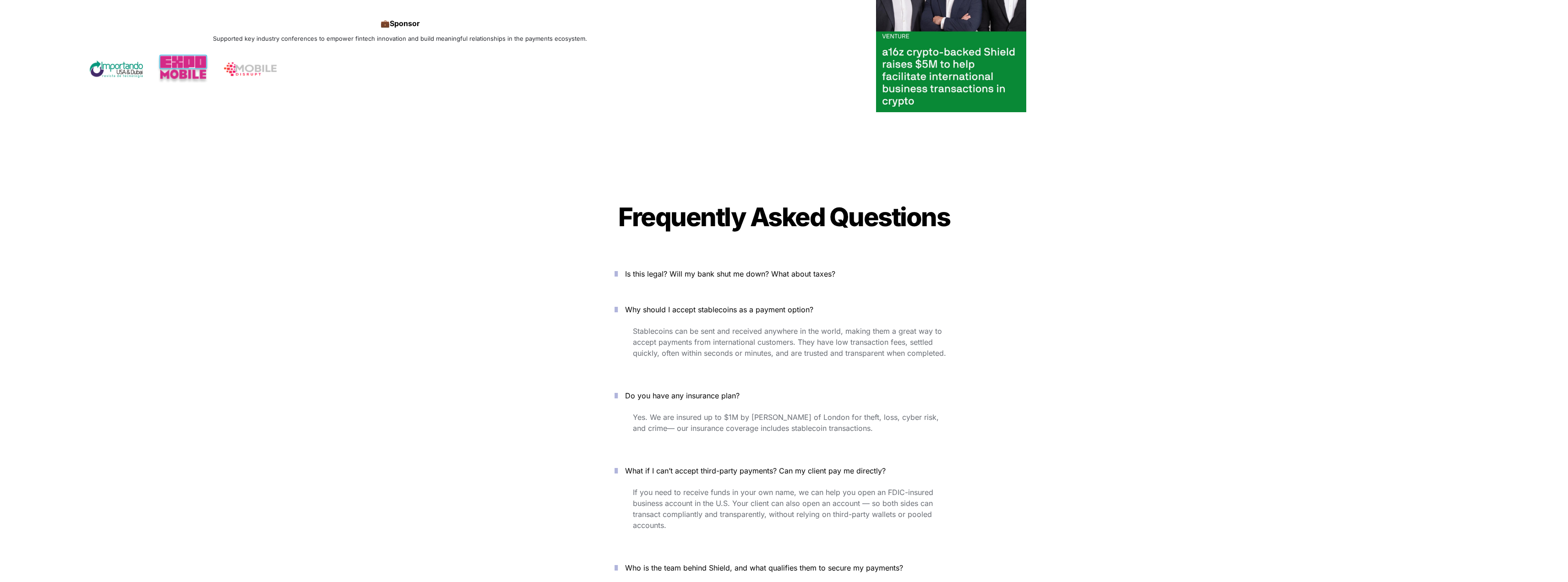
click at [618, 268] on icon "button" at bounding box center [616, 274] width 3 height 11
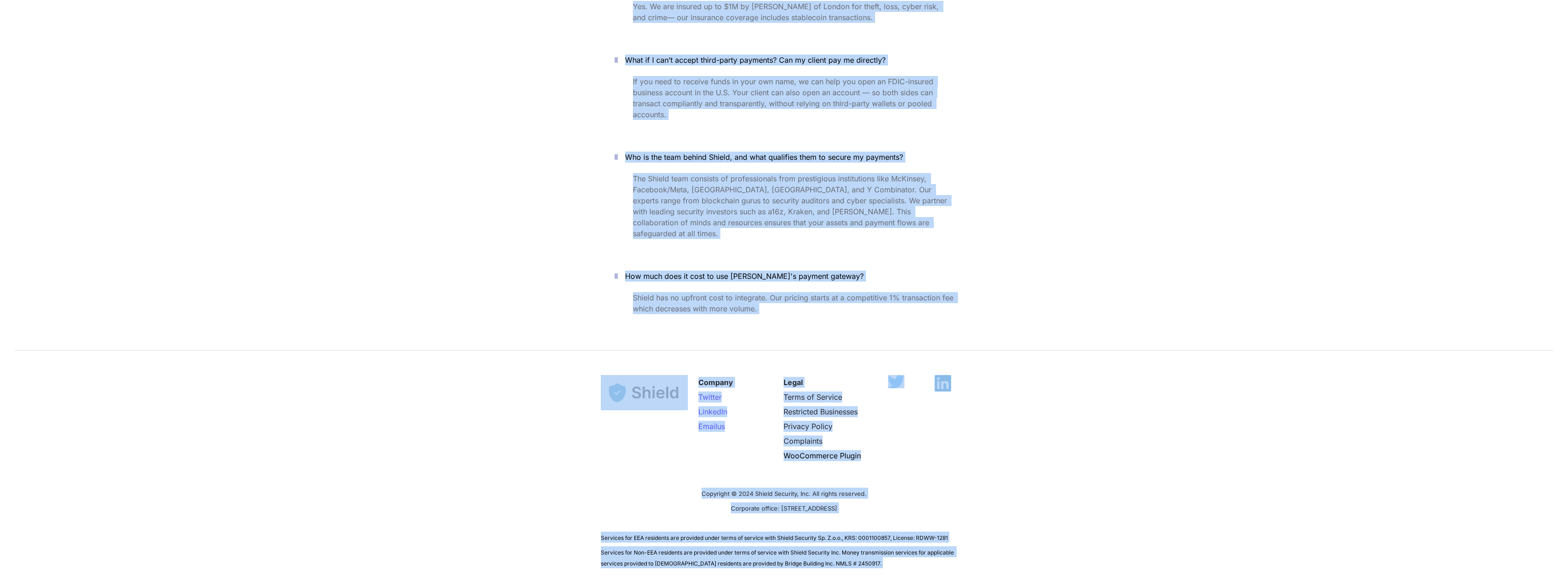
scroll to position [3700, 0]
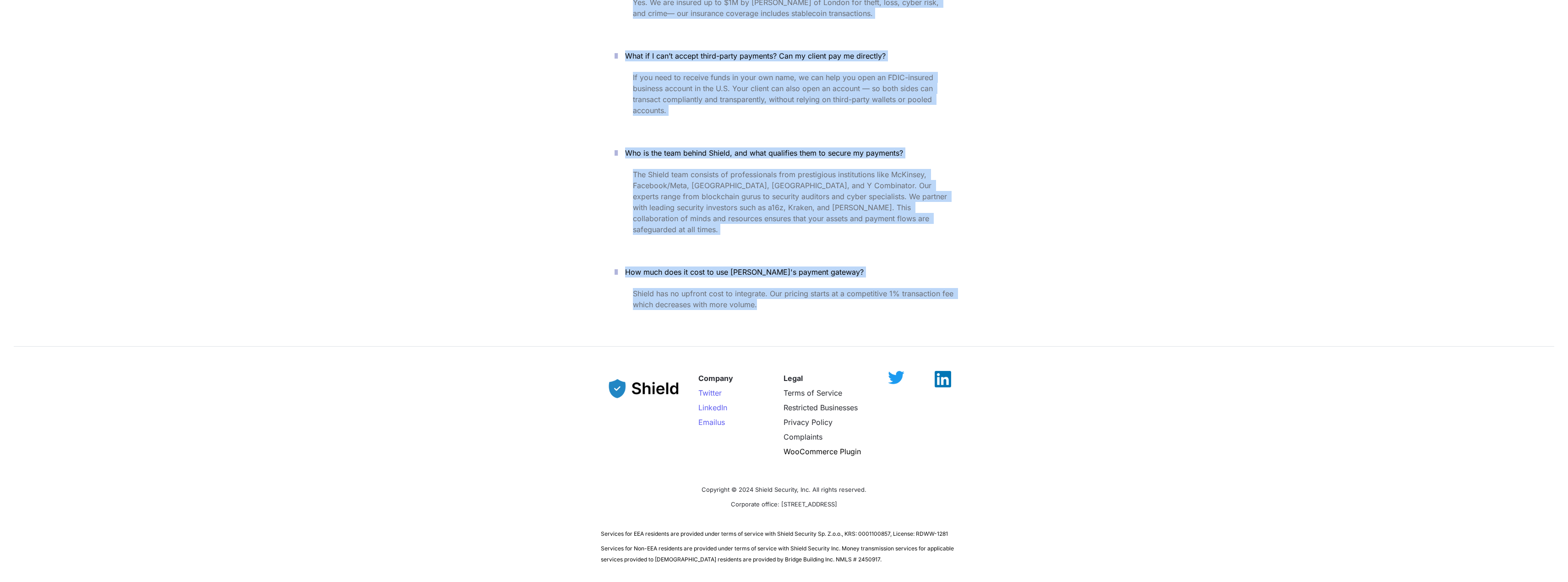
drag, startPoint x: 622, startPoint y: 191, endPoint x: 861, endPoint y: 264, distance: 249.9
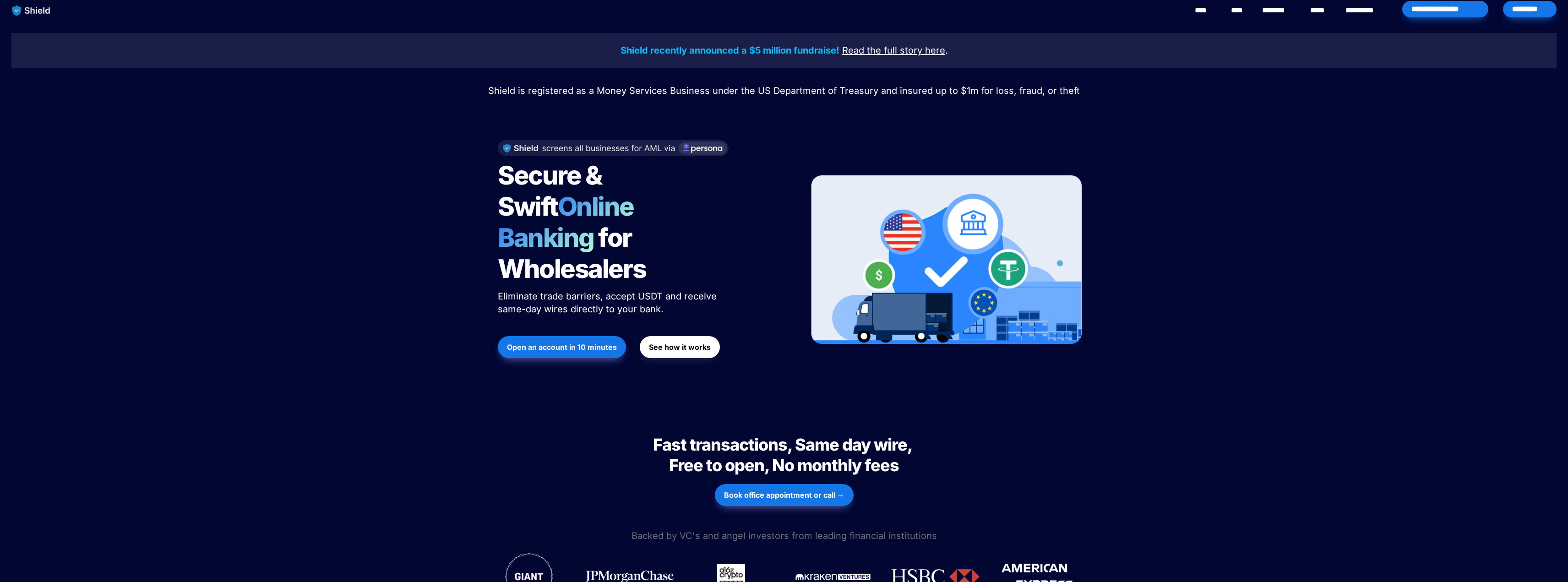
scroll to position [0, 0]
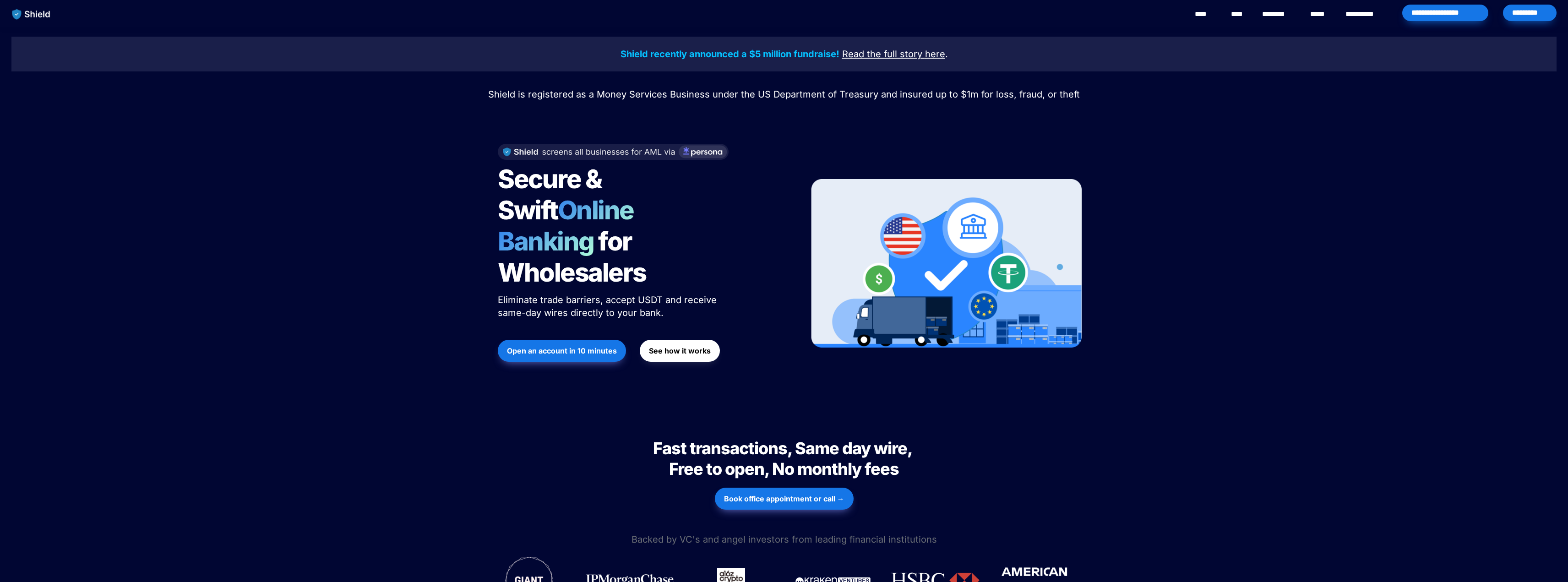
click at [1363, 15] on link "**********" at bounding box center [1367, 14] width 42 height 11
